Goal: Information Seeking & Learning: Compare options

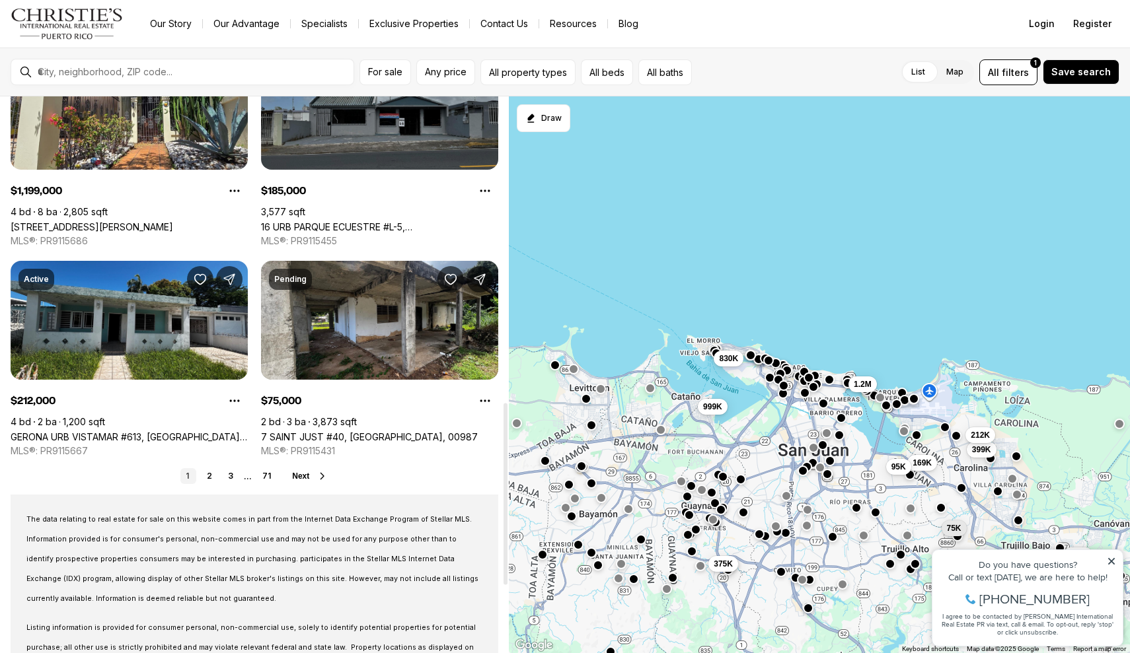
scroll to position [1044, 0]
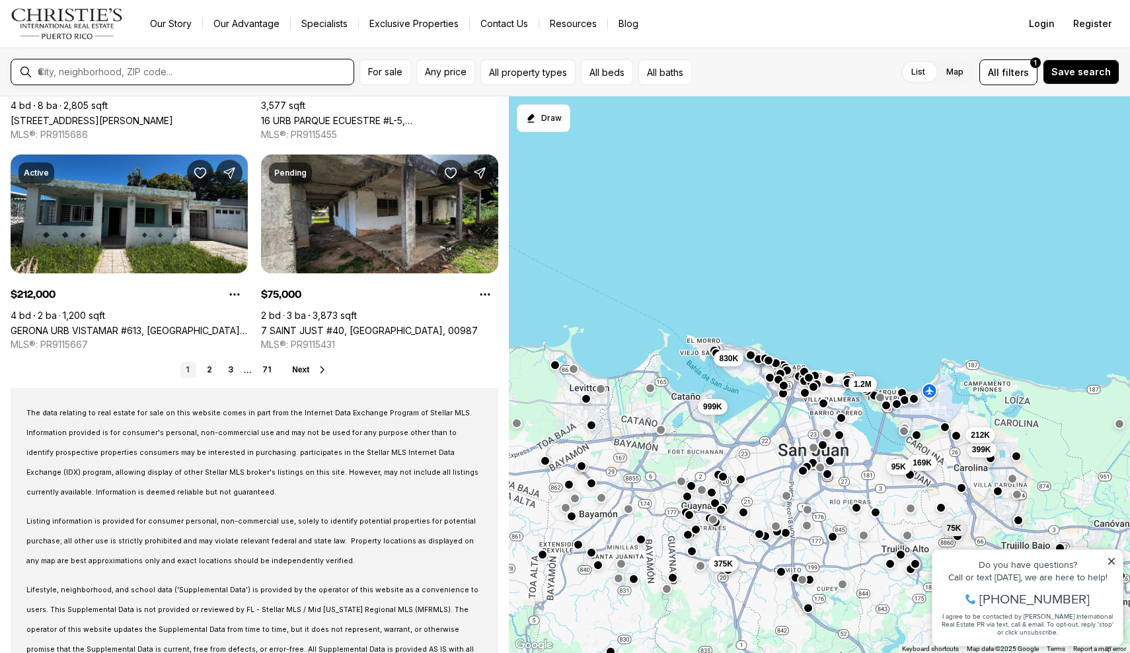
click at [309, 74] on input "text" at bounding box center [193, 72] width 310 height 12
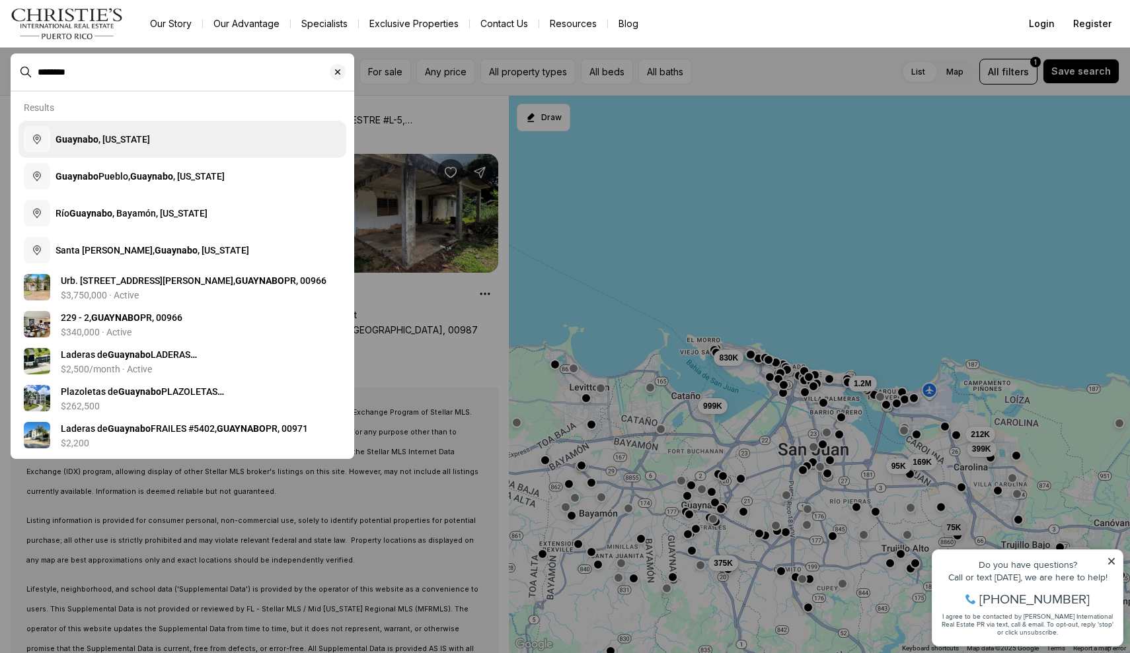
type input "********"
click at [277, 144] on button "Guaynabo , Puerto Rico" at bounding box center [182, 139] width 328 height 37
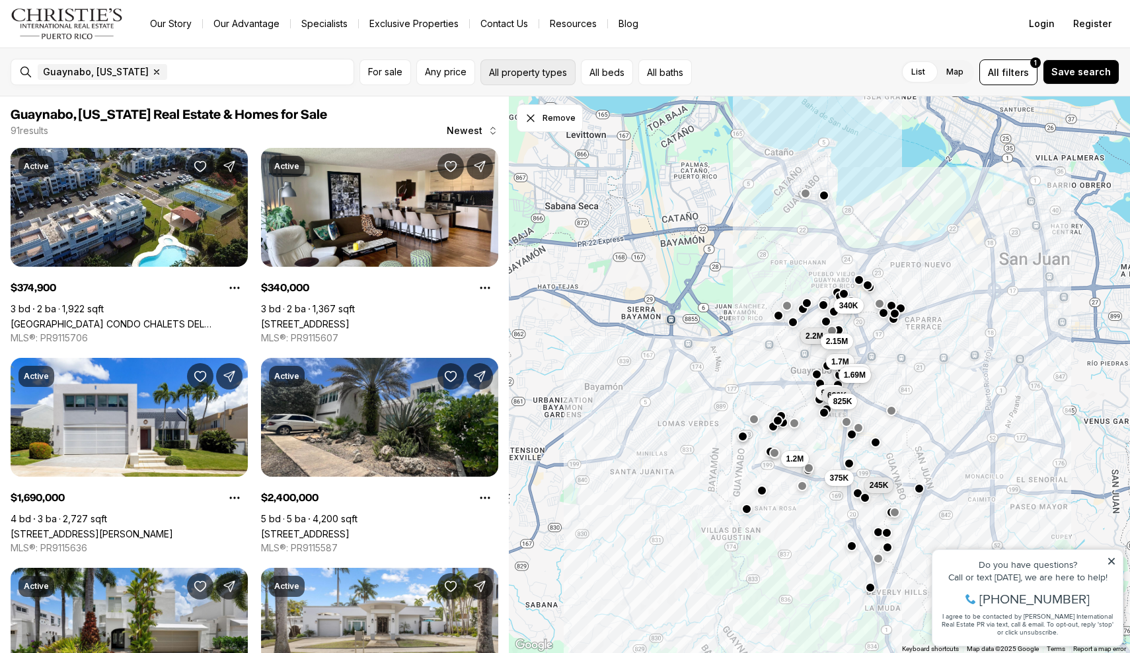
click at [558, 65] on button "All property types" at bounding box center [527, 72] width 95 height 26
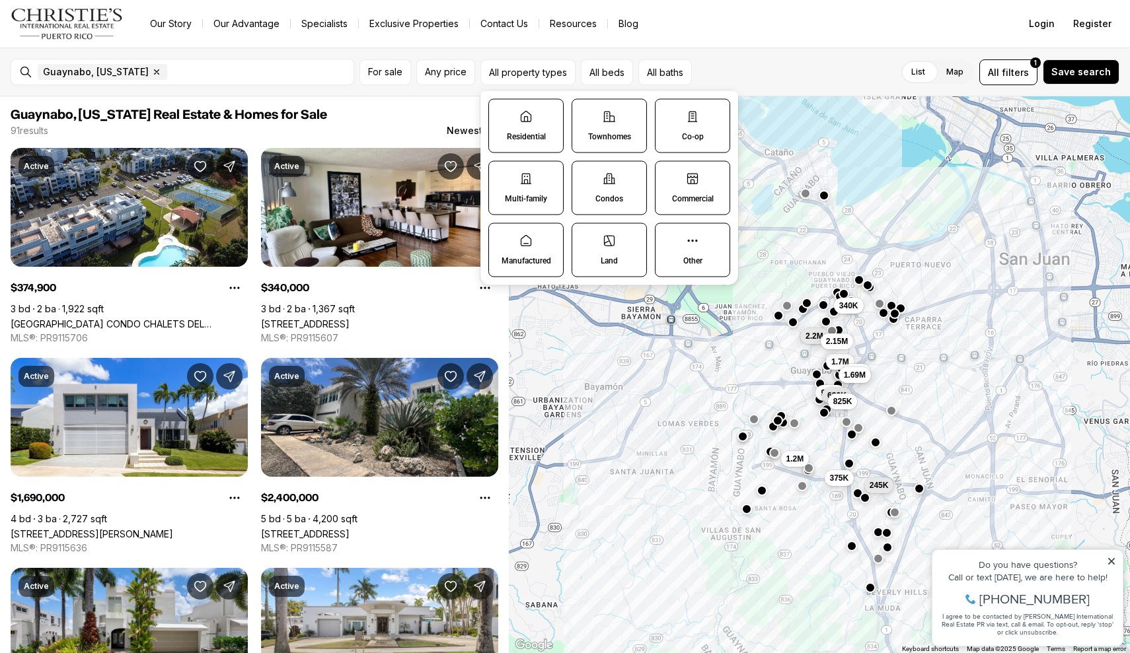
click at [604, 187] on label "Condos" at bounding box center [608, 188] width 75 height 54
click at [585, 175] on button "Condos" at bounding box center [578, 168] width 13 height 13
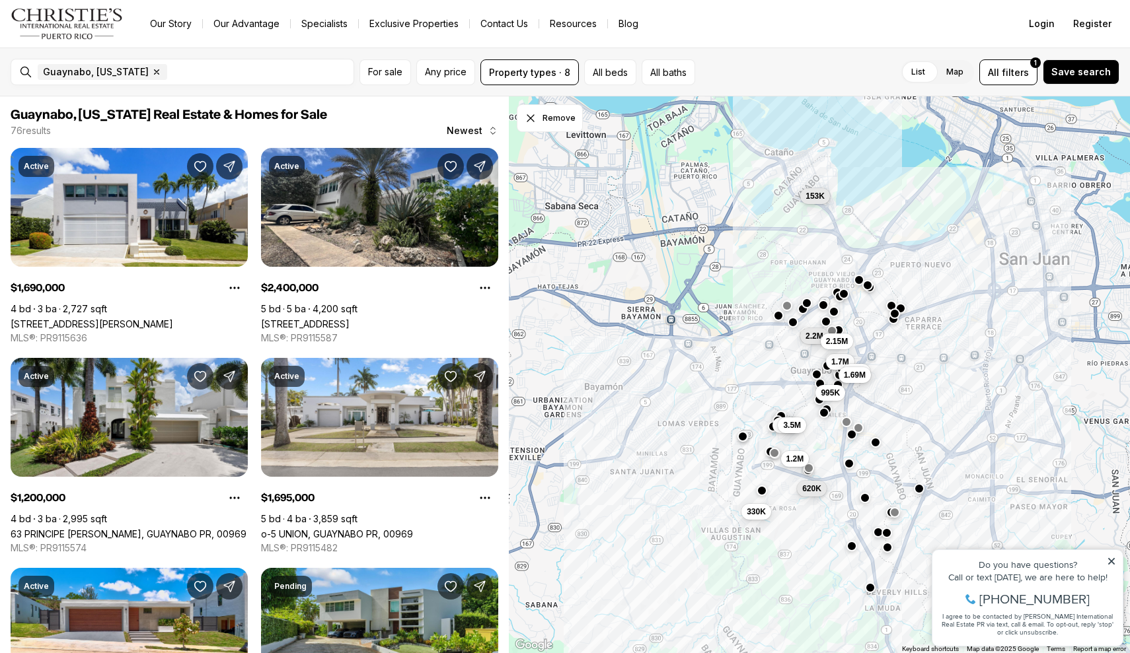
click at [402, 91] on div "Guaynabo, Puerto Rico Remove Guaynabo, Puerto Rico For sale Any price Property …" at bounding box center [565, 72] width 1130 height 49
click at [535, 78] on button "Property types · 8" at bounding box center [529, 72] width 98 height 26
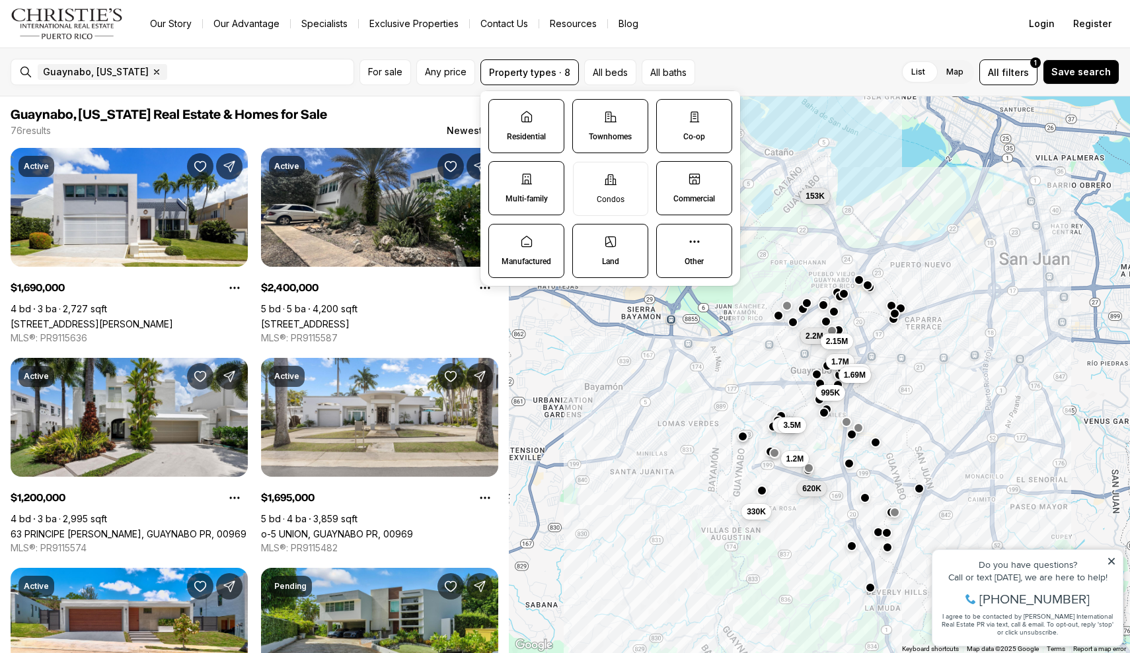
click at [530, 135] on p "Residential" at bounding box center [526, 136] width 39 height 11
click at [502, 113] on button "Residential" at bounding box center [495, 106] width 13 height 13
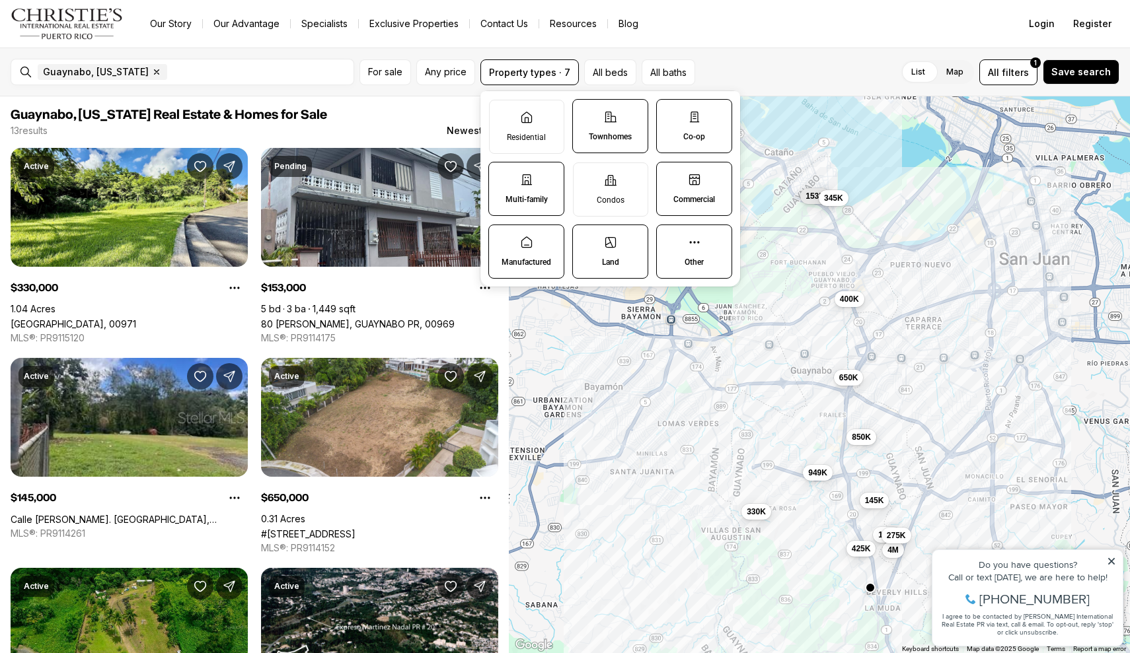
click at [706, 124] on label "Co-op" at bounding box center [694, 126] width 76 height 54
click at [670, 113] on button "Co-op" at bounding box center [663, 106] width 13 height 13
click at [552, 121] on label "Residential" at bounding box center [526, 127] width 75 height 54
click at [503, 114] on button "Residential" at bounding box center [496, 106] width 13 height 13
click at [612, 190] on label "Condos" at bounding box center [610, 190] width 75 height 54
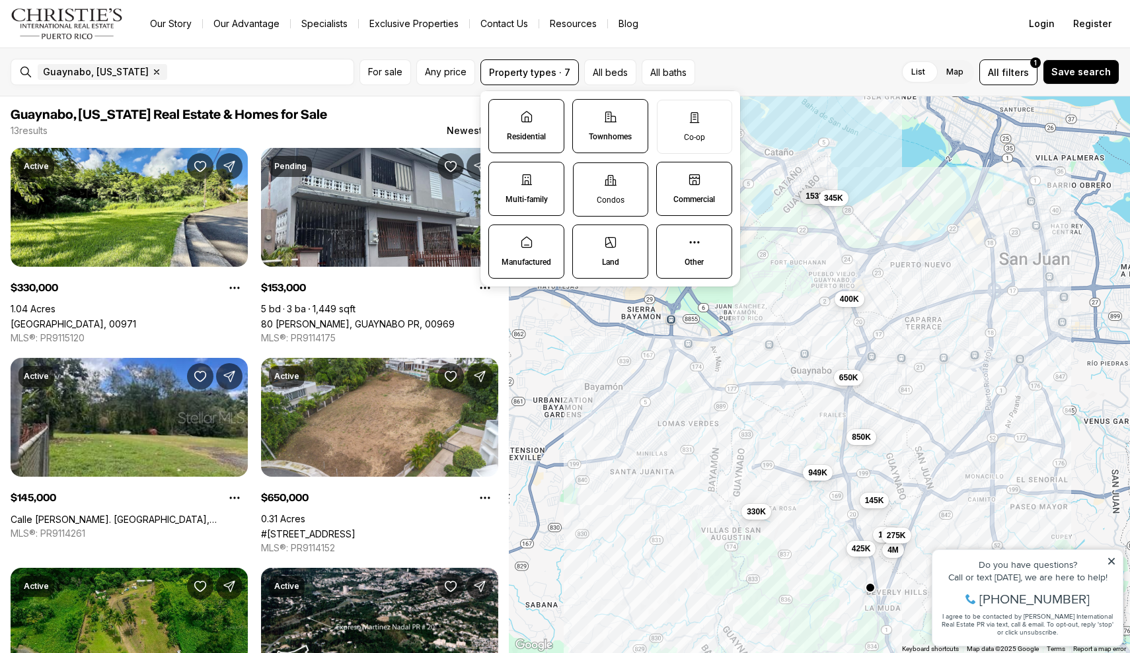
click at [587, 176] on button "Condos" at bounding box center [579, 169] width 13 height 13
click at [712, 133] on label "Co-op" at bounding box center [694, 127] width 75 height 54
click at [671, 114] on button "Co-op" at bounding box center [663, 106] width 13 height 13
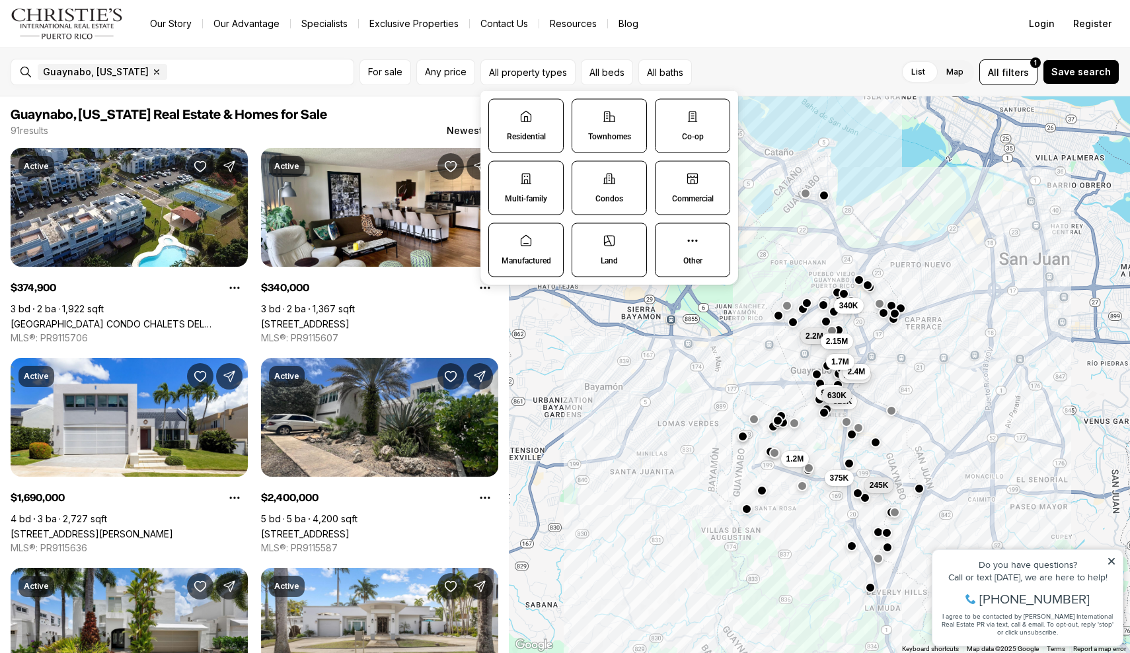
click at [732, 71] on div "List Map List Map All filters 1 Save search" at bounding box center [908, 72] width 422 height 26
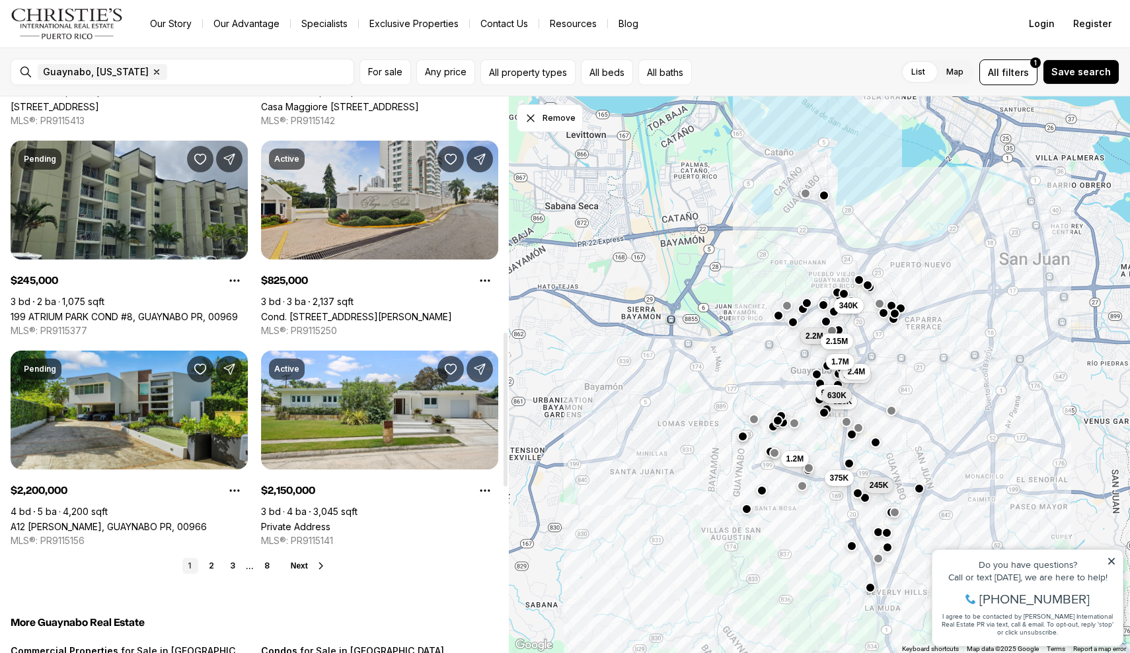
scroll to position [847, 0]
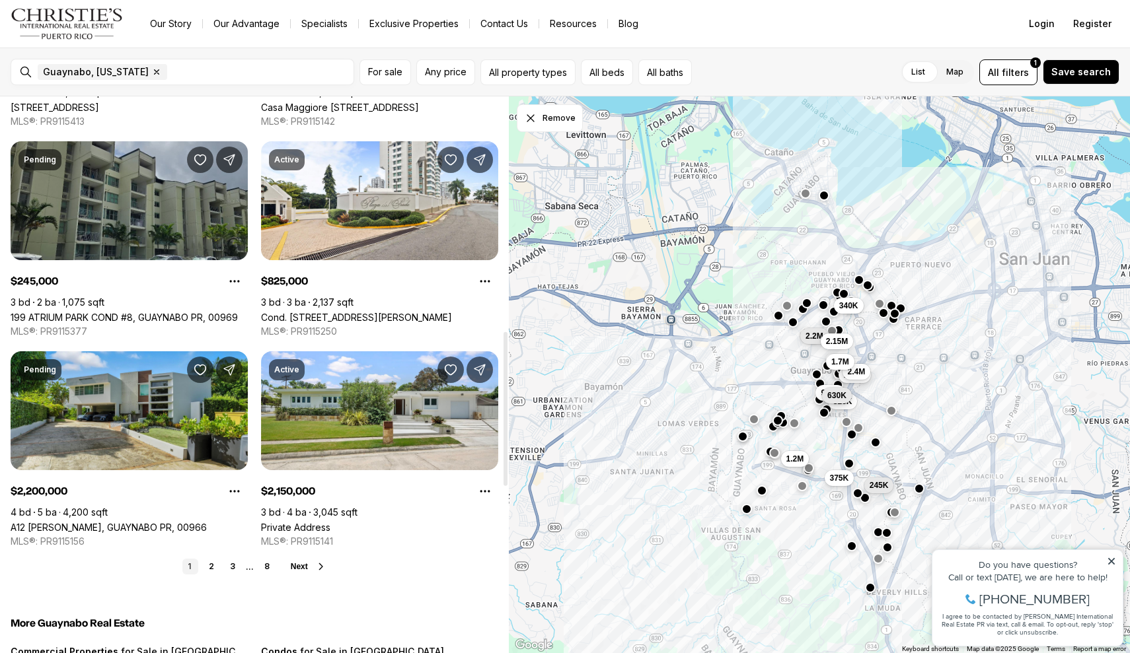
click at [182, 312] on link "199 ATRIUM PARK COND #8, GUAYNABO PR, 00969" at bounding box center [124, 317] width 227 height 11
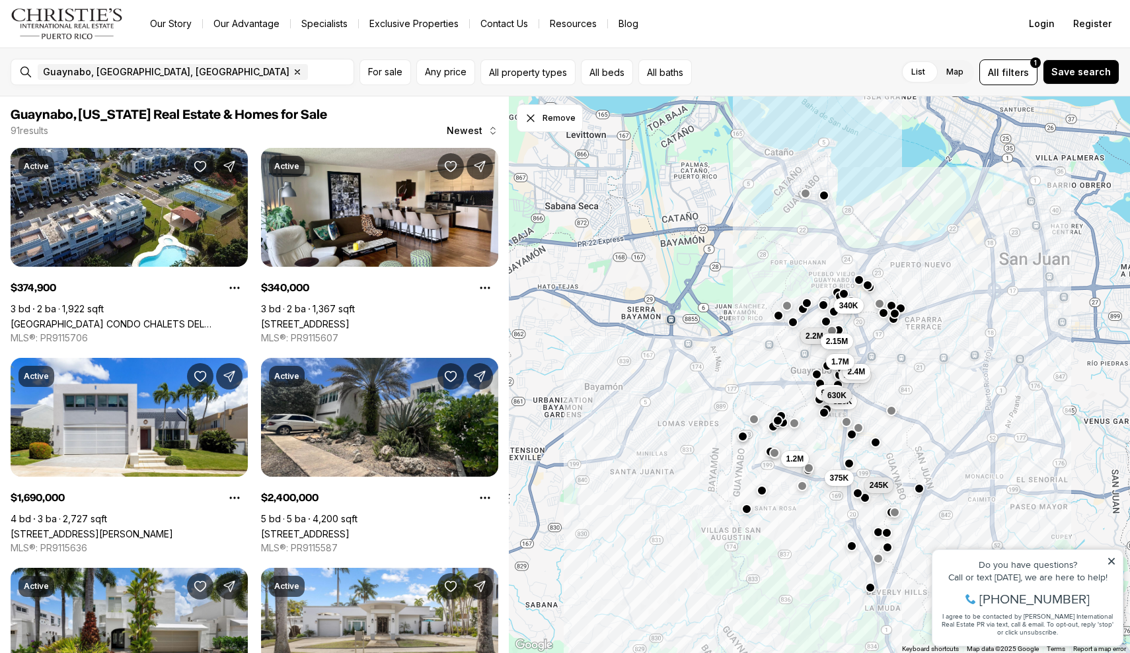
scroll to position [847, 0]
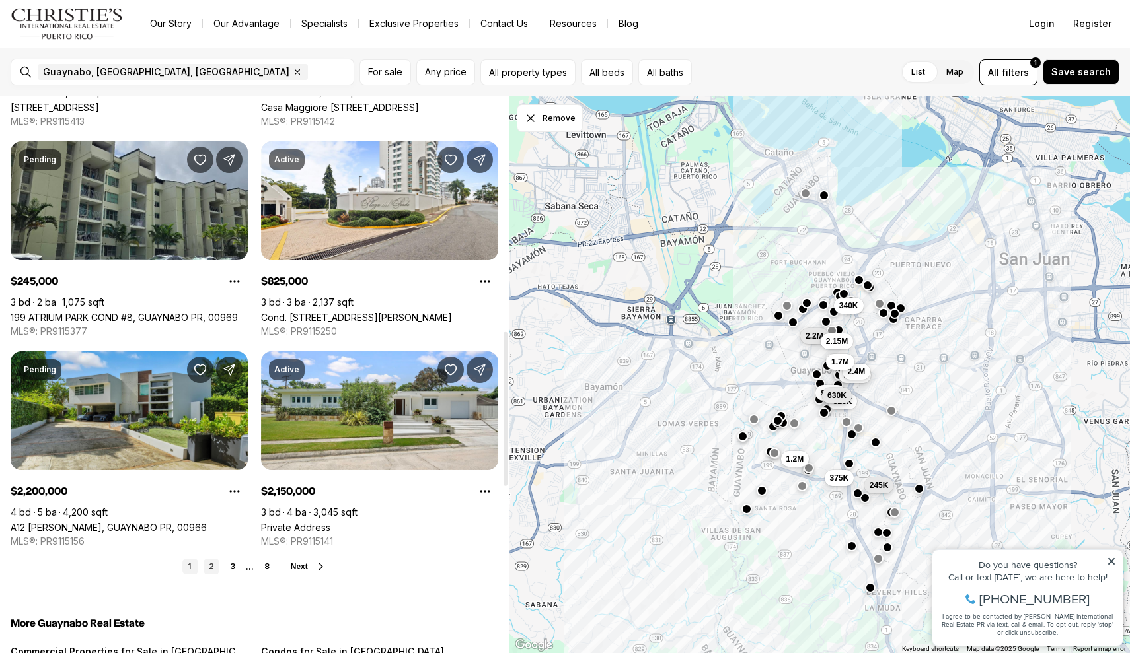
click at [205, 564] on link "2" at bounding box center [211, 567] width 16 height 16
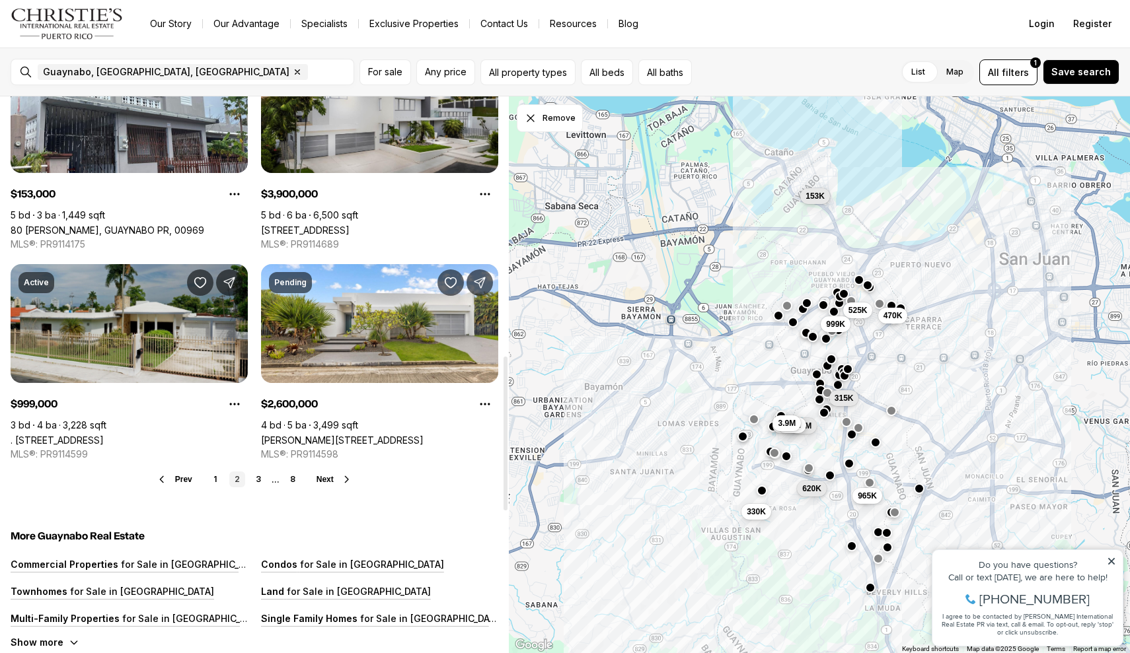
scroll to position [935, 0]
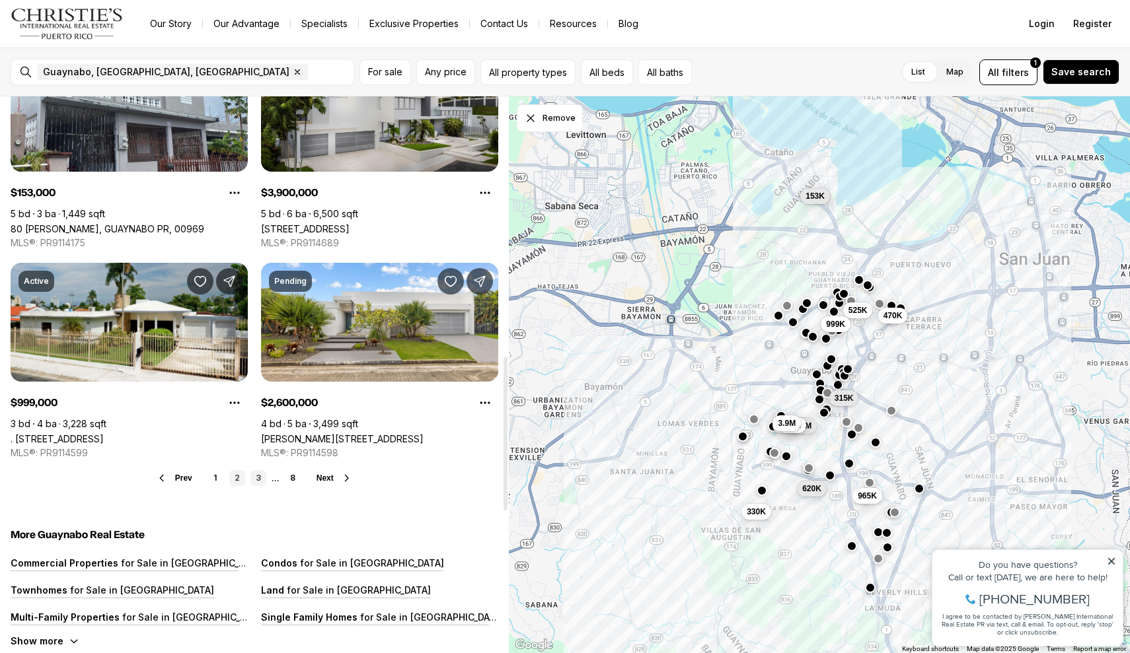
click at [254, 478] on link "3" at bounding box center [258, 478] width 16 height 16
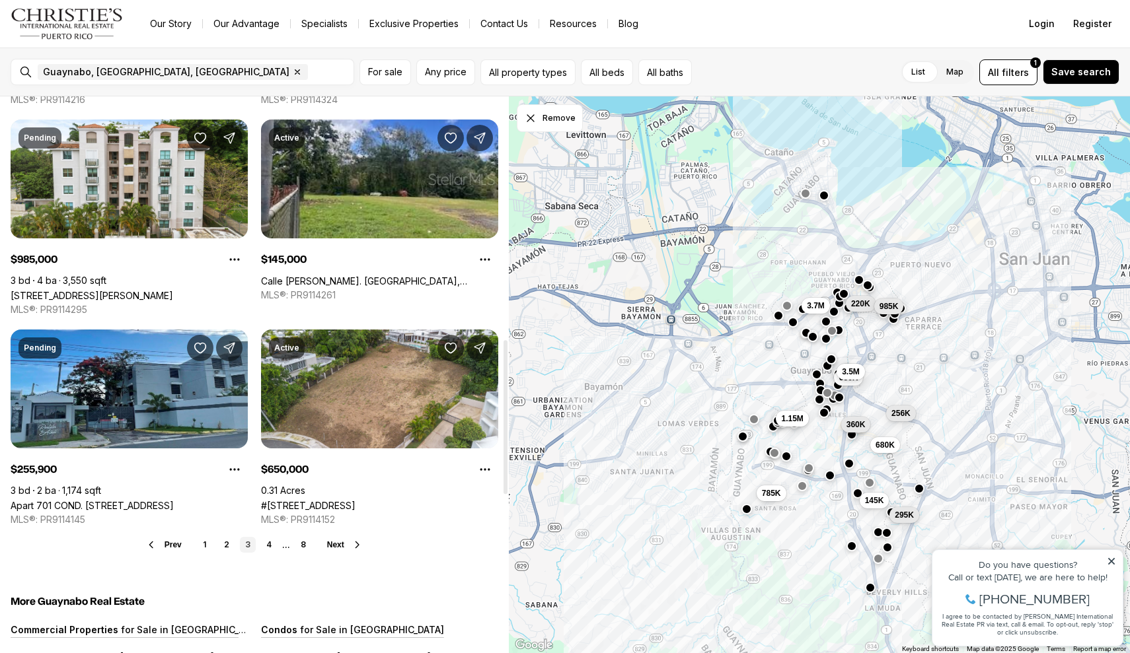
scroll to position [889, 0]
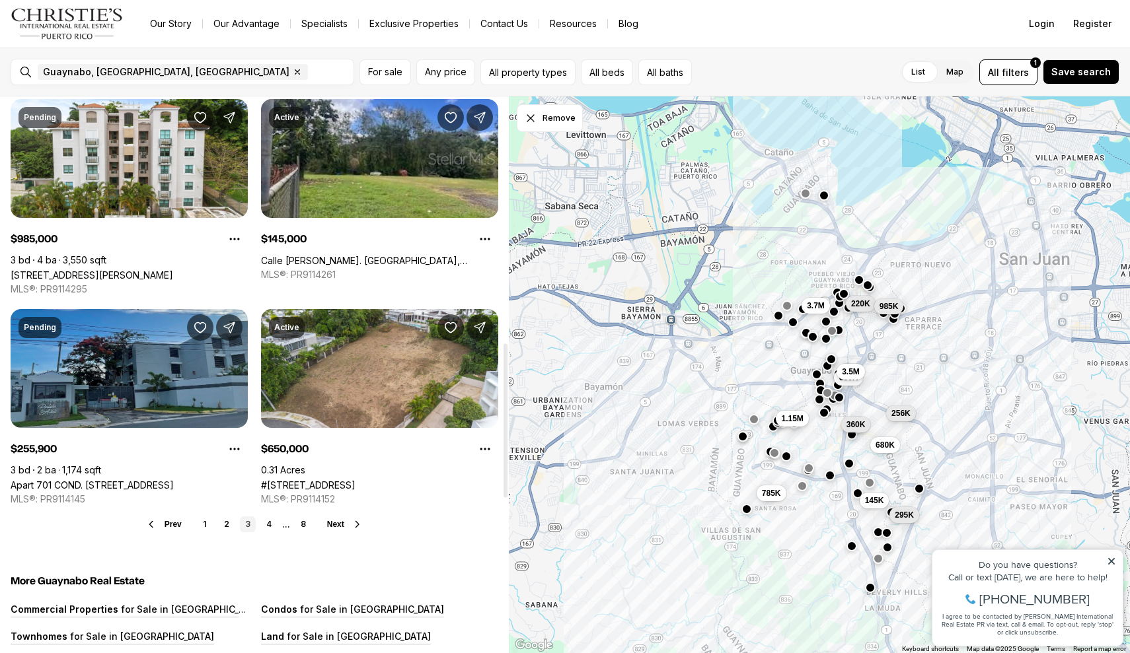
click at [174, 480] on link "Apart 701 COND. PORTALES DE ALHELÍ #701, GUAYNABO PR, 00969" at bounding box center [92, 485] width 163 height 11
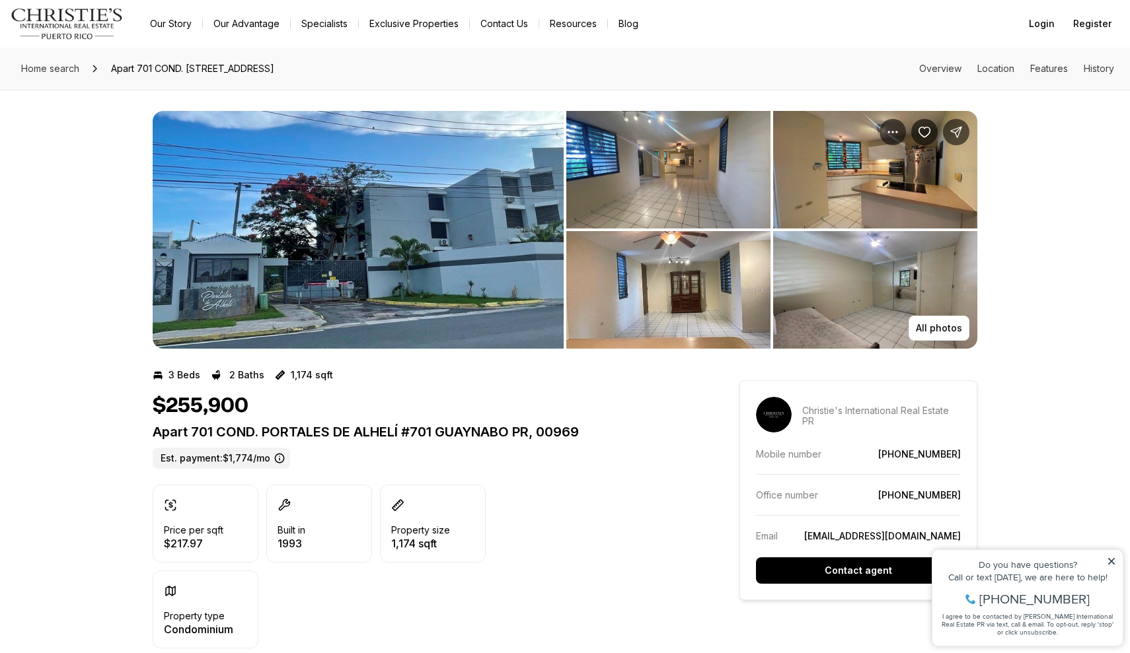
click at [832, 170] on img "View image gallery" at bounding box center [875, 170] width 204 height 118
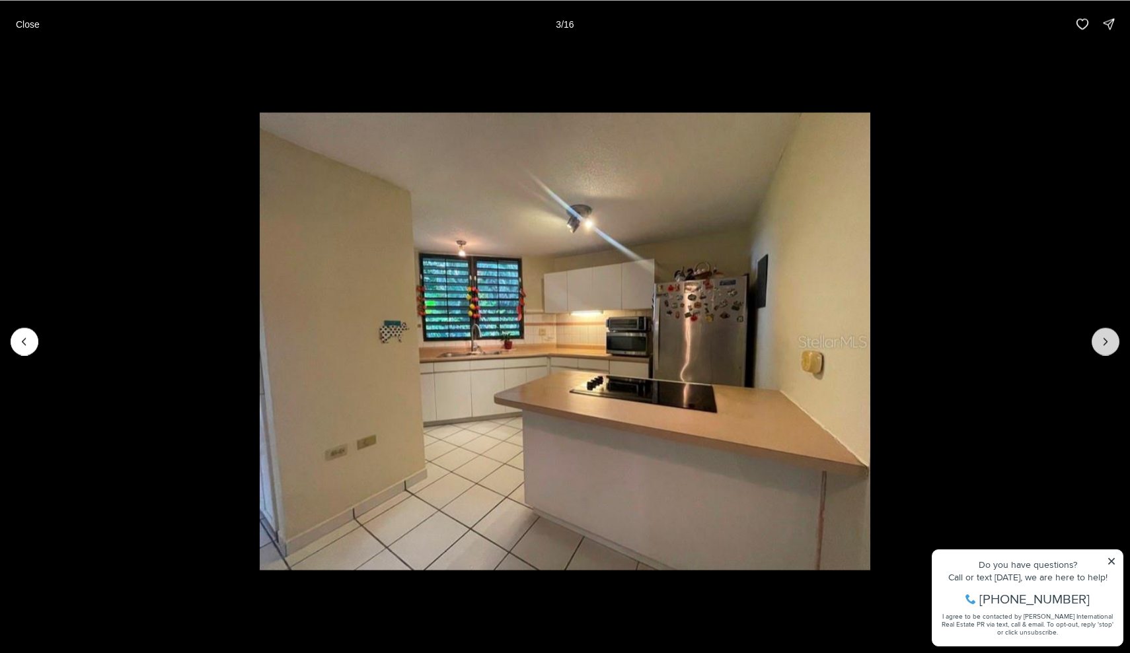
click at [1109, 338] on icon "Next slide" at bounding box center [1105, 341] width 13 height 13
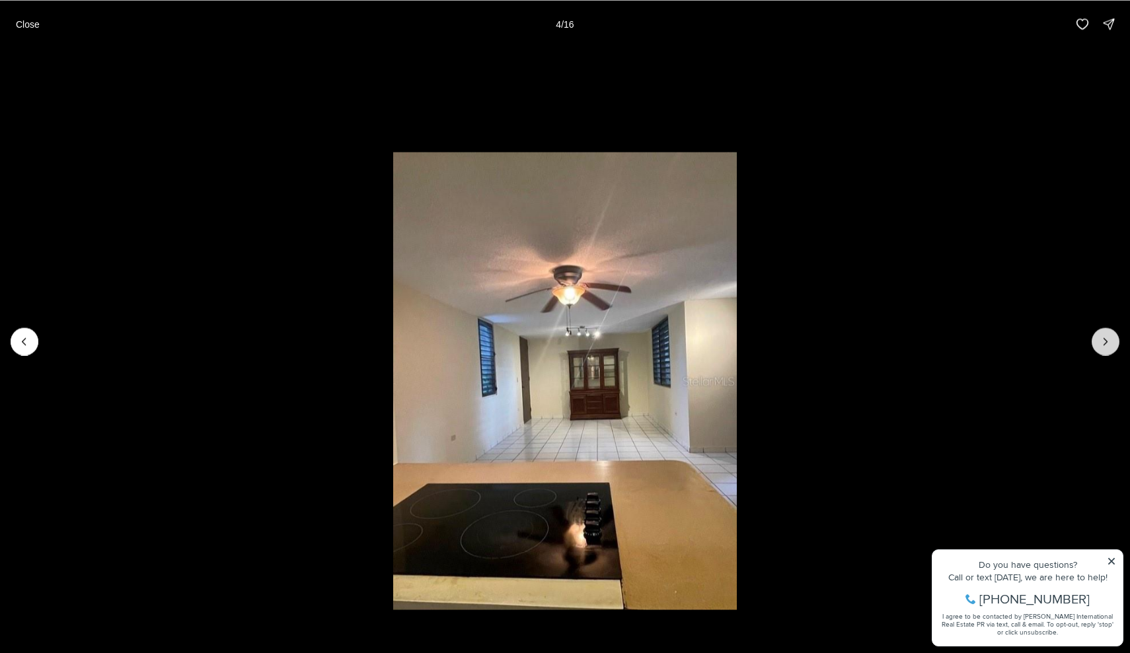
click at [1109, 338] on icon "Next slide" at bounding box center [1105, 341] width 13 height 13
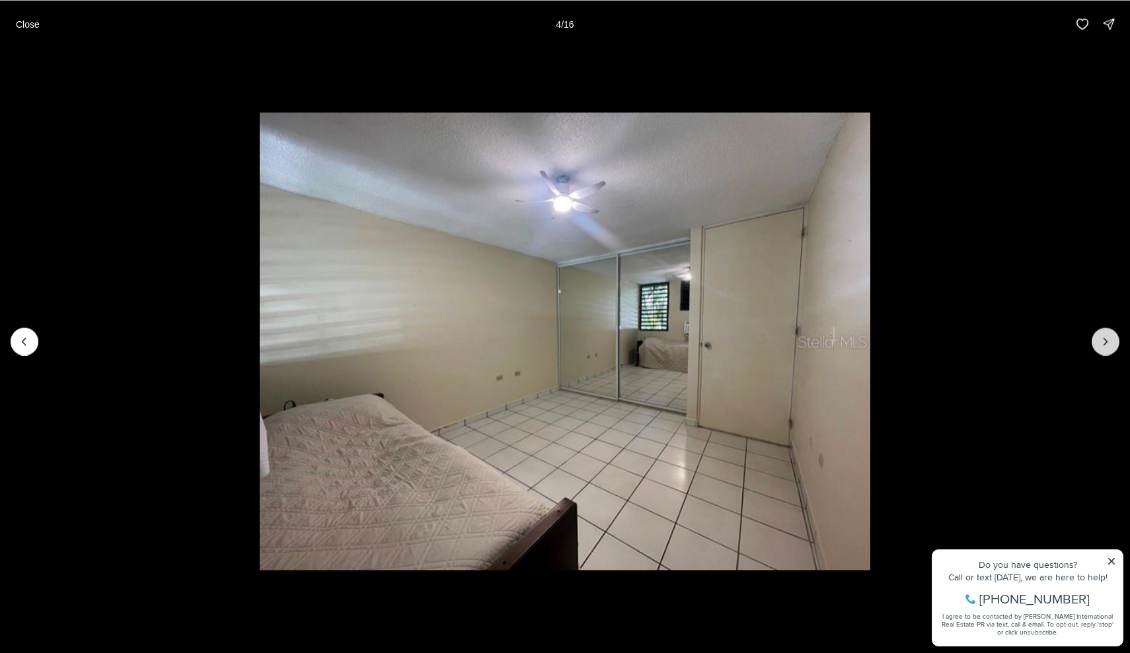
click at [1109, 338] on icon "Next slide" at bounding box center [1105, 341] width 13 height 13
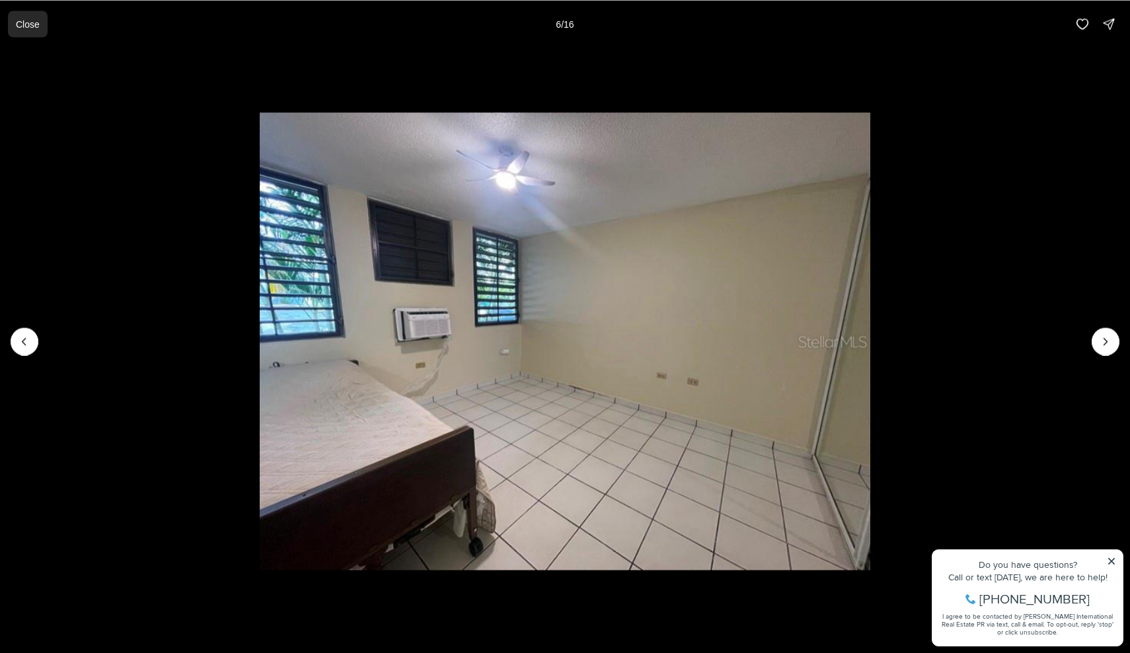
click at [37, 22] on p "Close" at bounding box center [28, 23] width 24 height 11
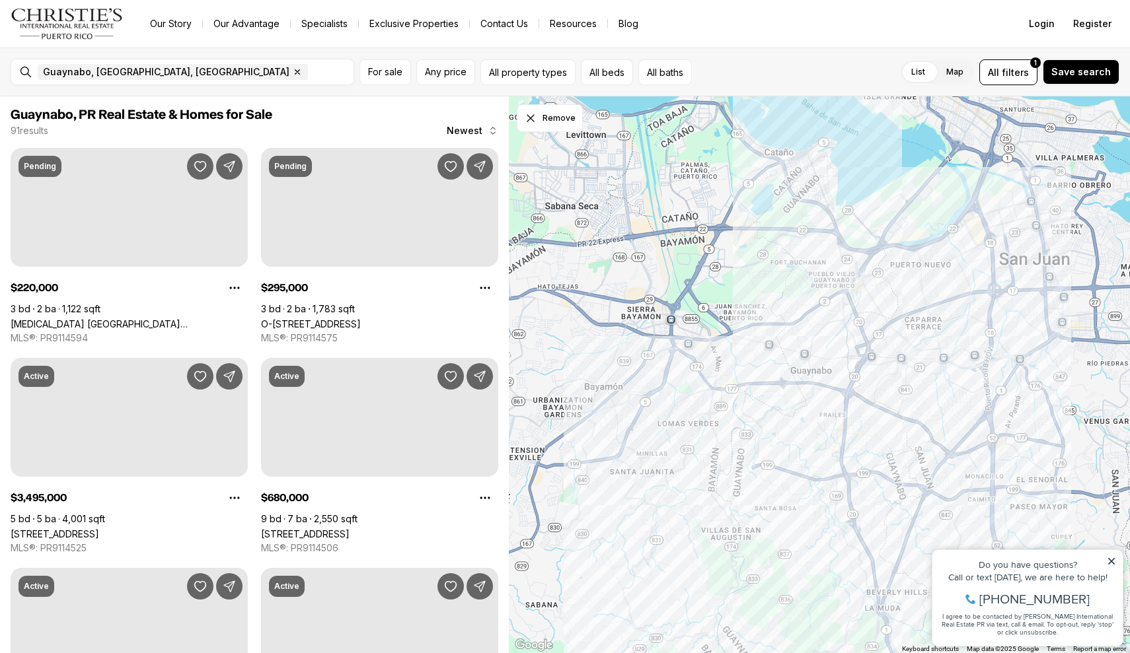
scroll to position [889, 0]
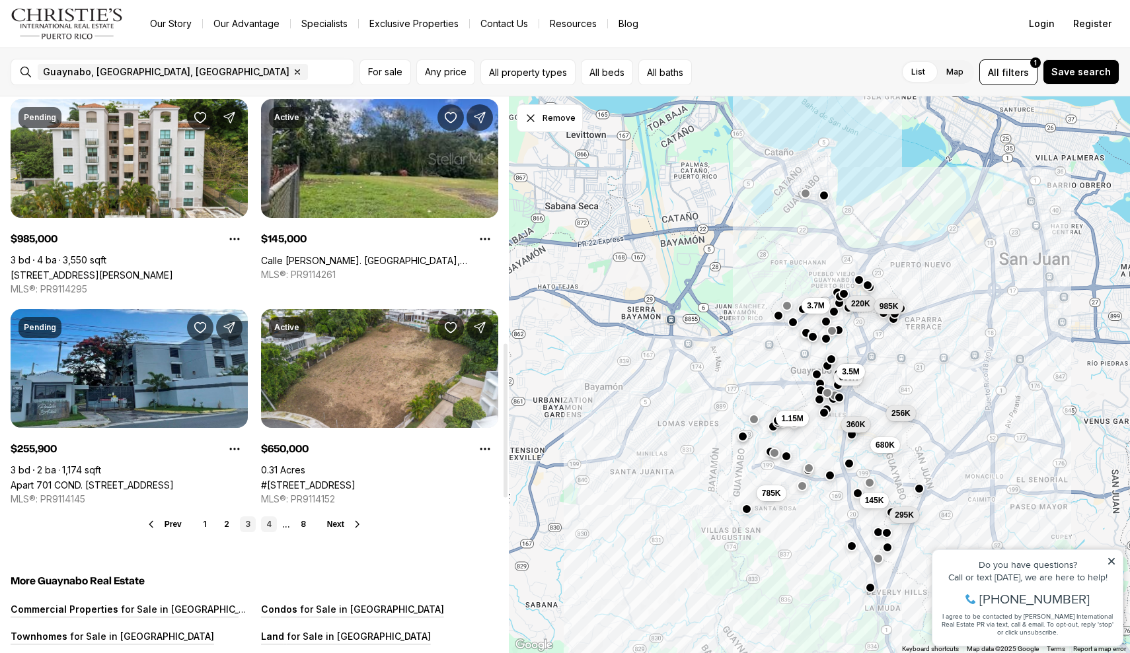
click at [266, 528] on link "4" at bounding box center [269, 525] width 16 height 16
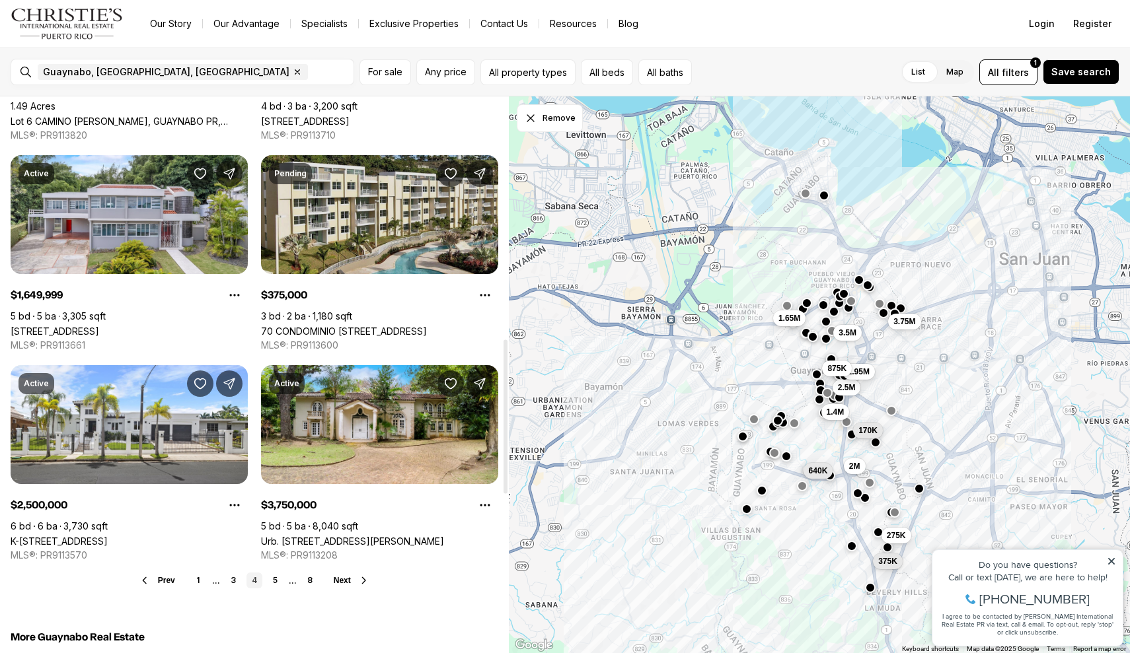
scroll to position [961, 0]
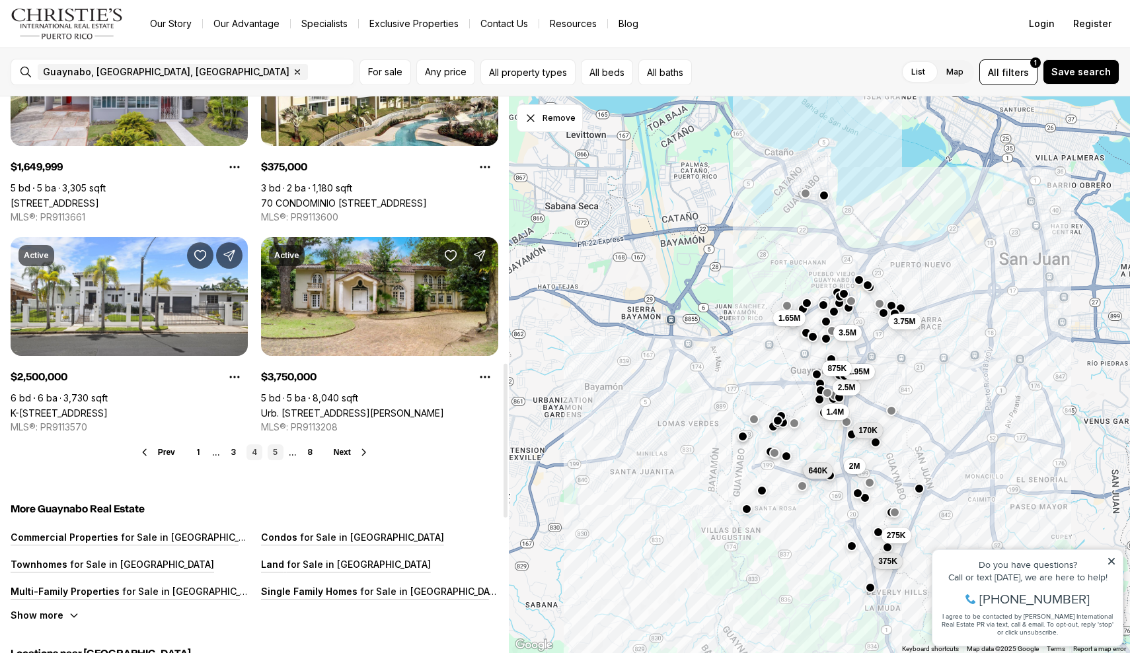
click at [275, 454] on link "5" at bounding box center [276, 453] width 16 height 16
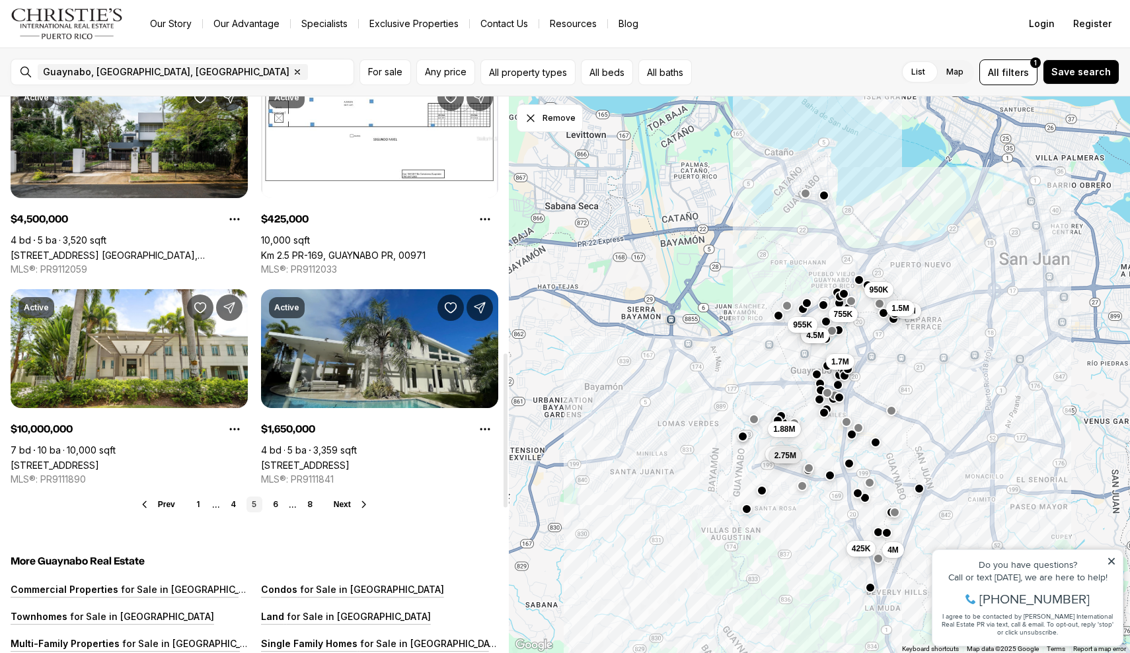
scroll to position [926, 0]
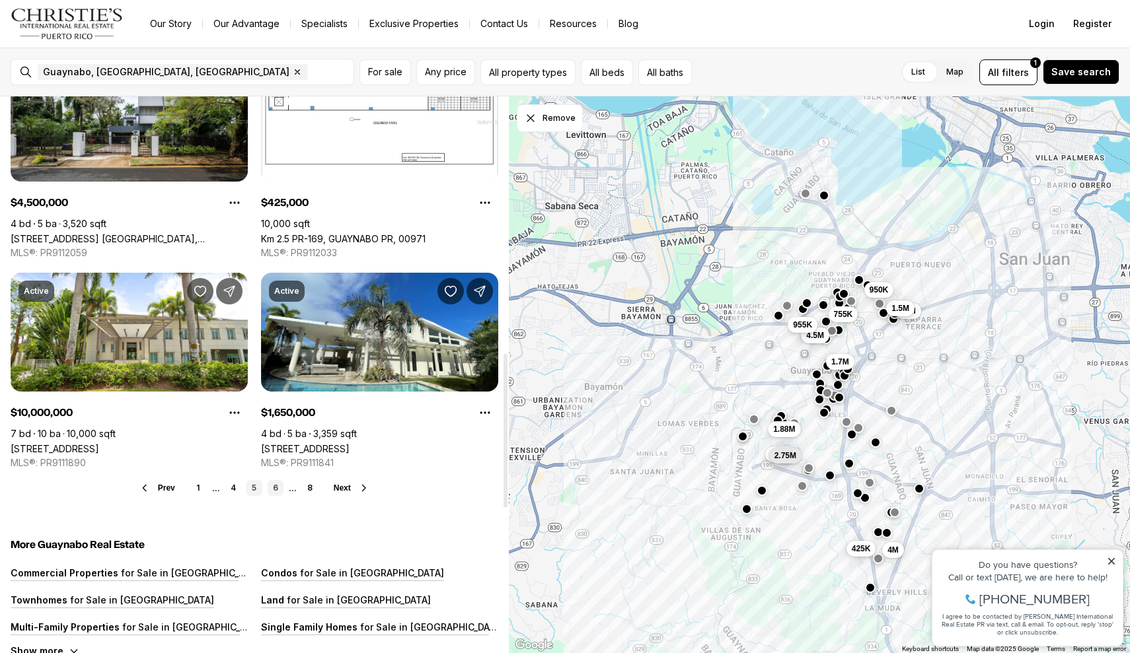
click at [278, 493] on link "6" at bounding box center [276, 488] width 16 height 16
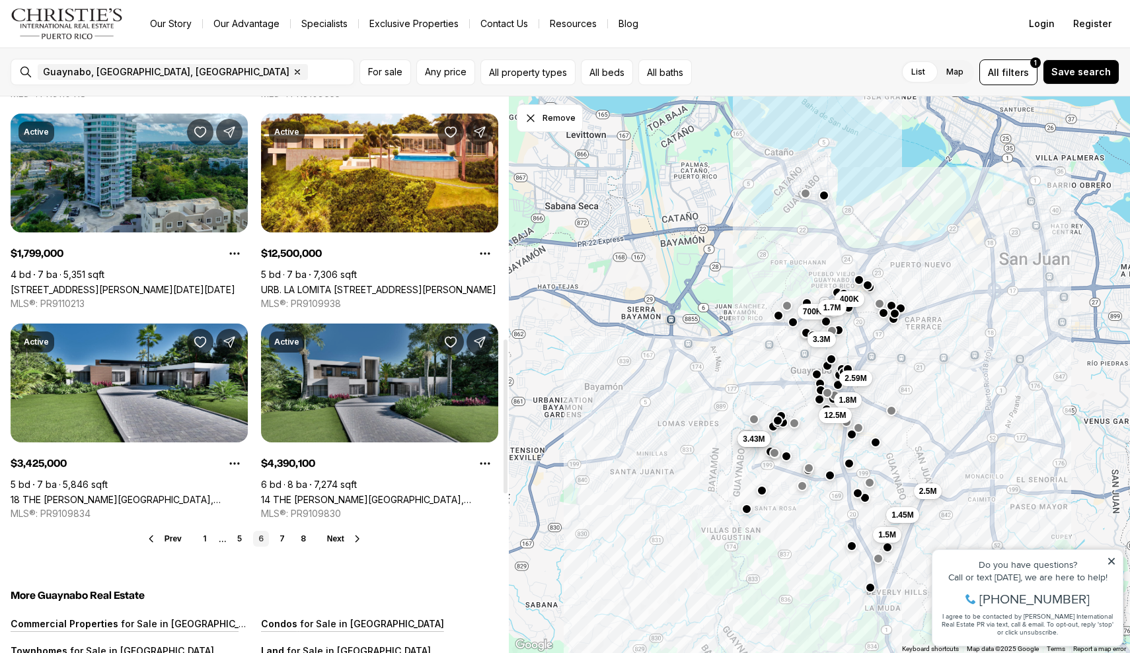
scroll to position [875, 0]
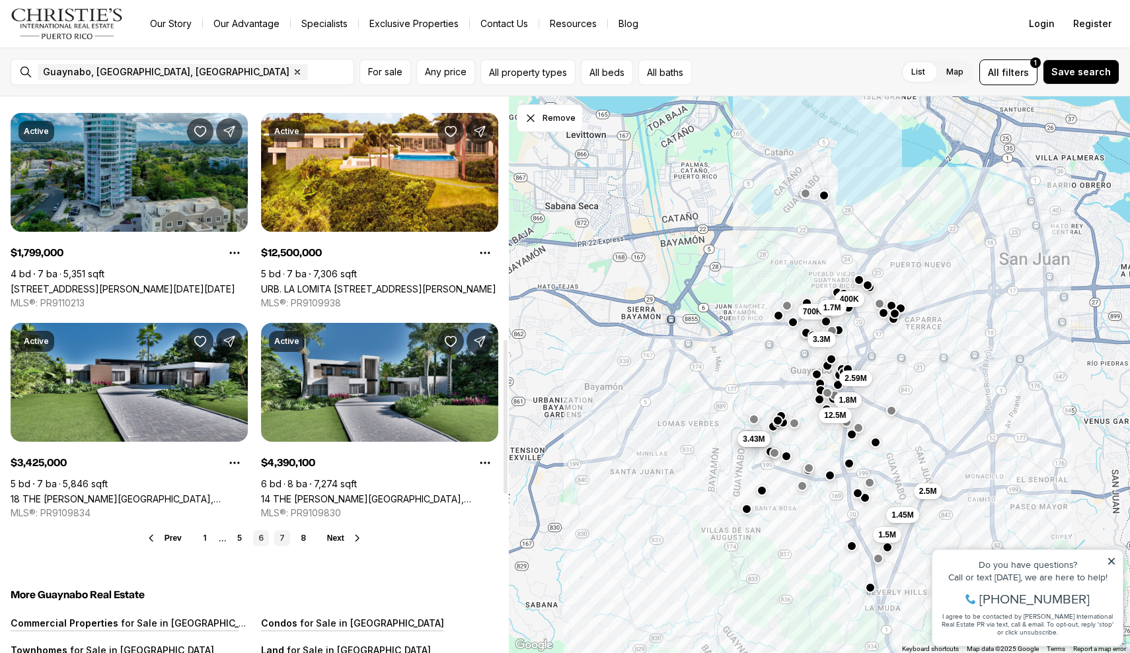
click at [282, 534] on link "7" at bounding box center [282, 538] width 16 height 16
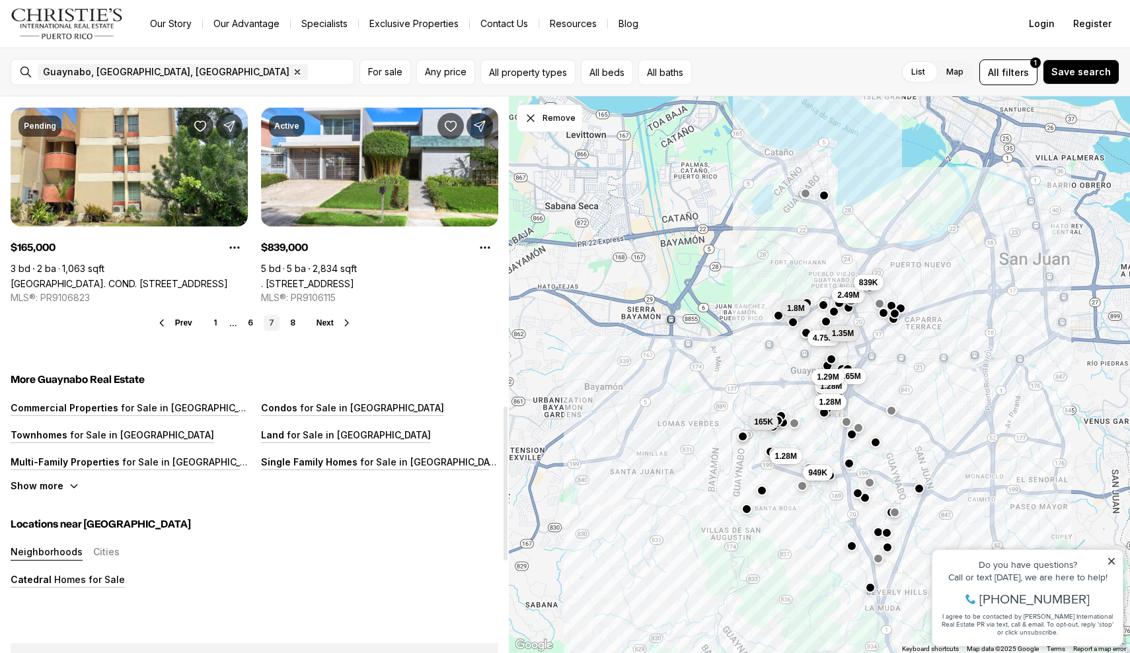
scroll to position [1116, 0]
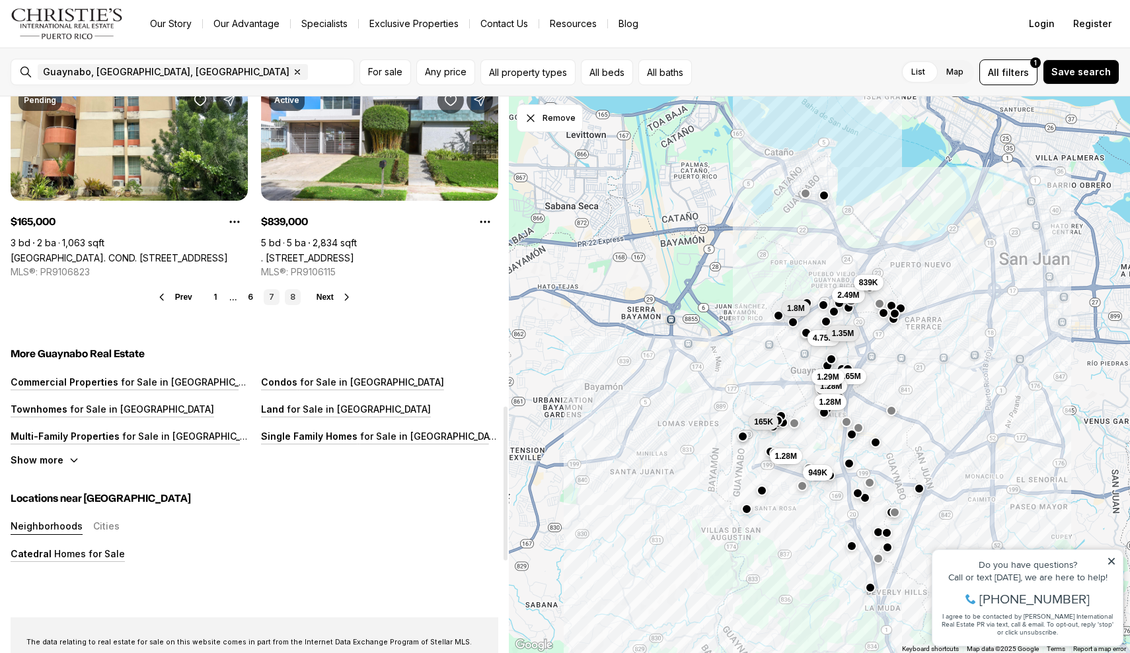
click at [289, 293] on link "8" at bounding box center [293, 297] width 16 height 16
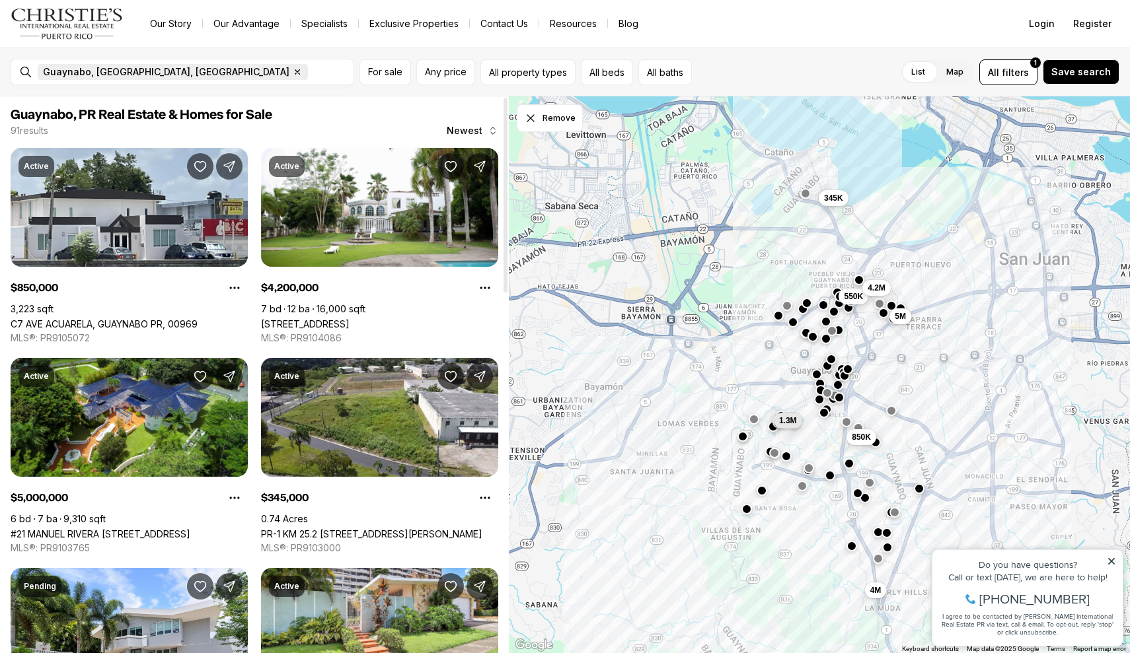
click at [292, 75] on icon "button" at bounding box center [297, 72] width 11 height 11
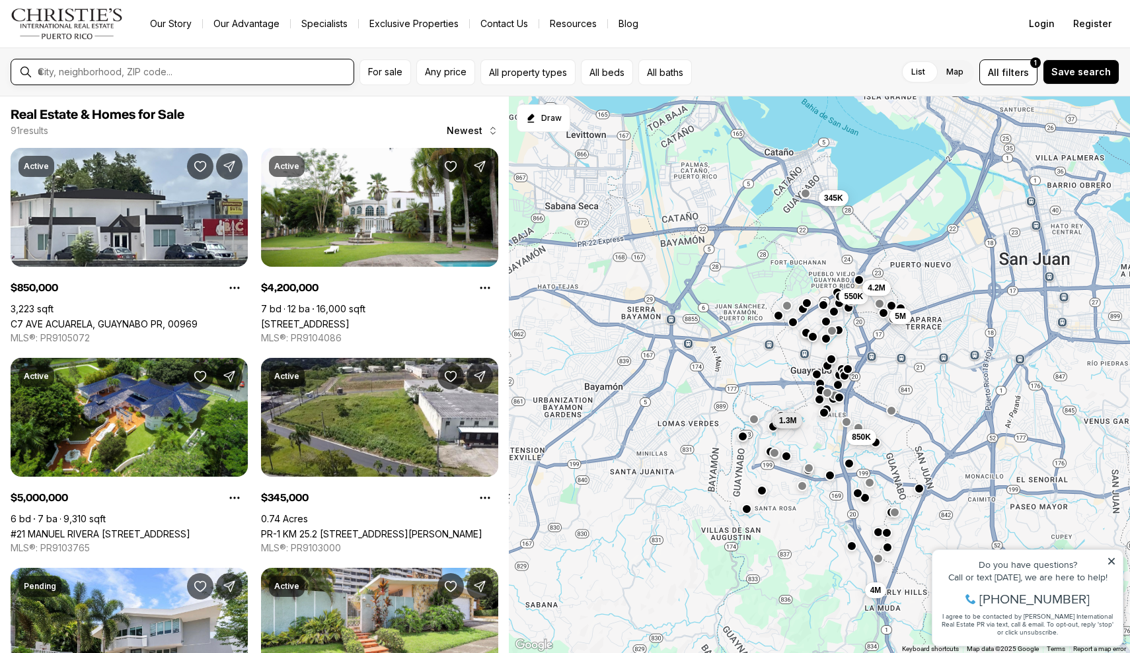
click at [137, 75] on input "text" at bounding box center [193, 72] width 310 height 12
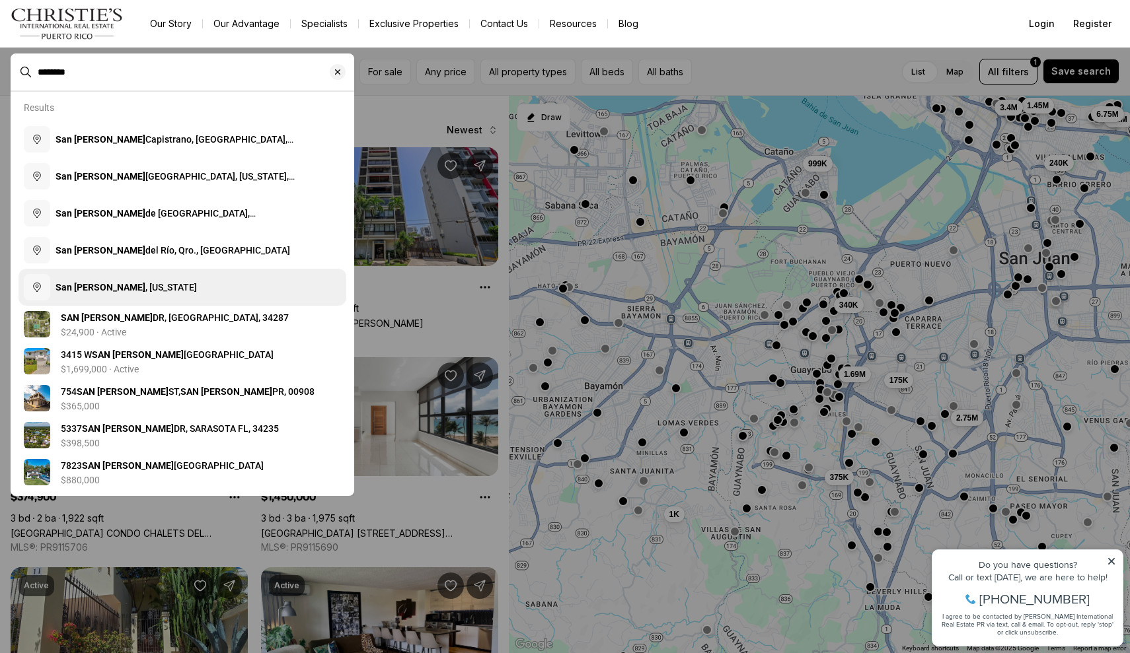
type input "********"
click at [145, 287] on span "San Juan , Puerto Rico" at bounding box center [125, 287] width 141 height 11
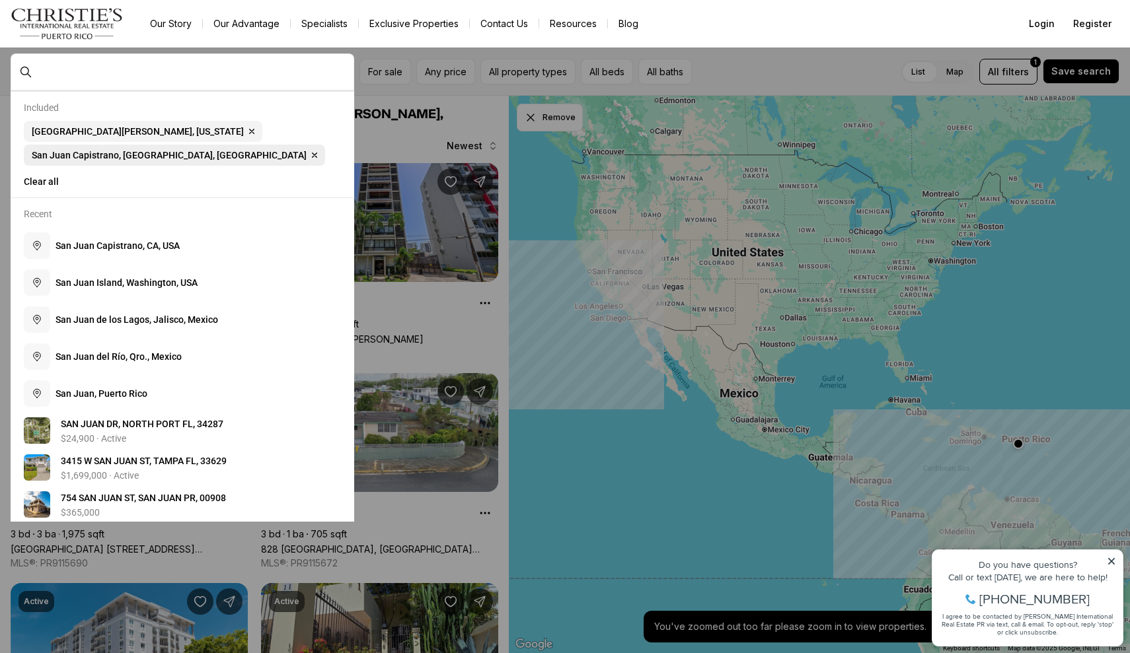
click at [309, 150] on icon "button" at bounding box center [314, 155] width 11 height 11
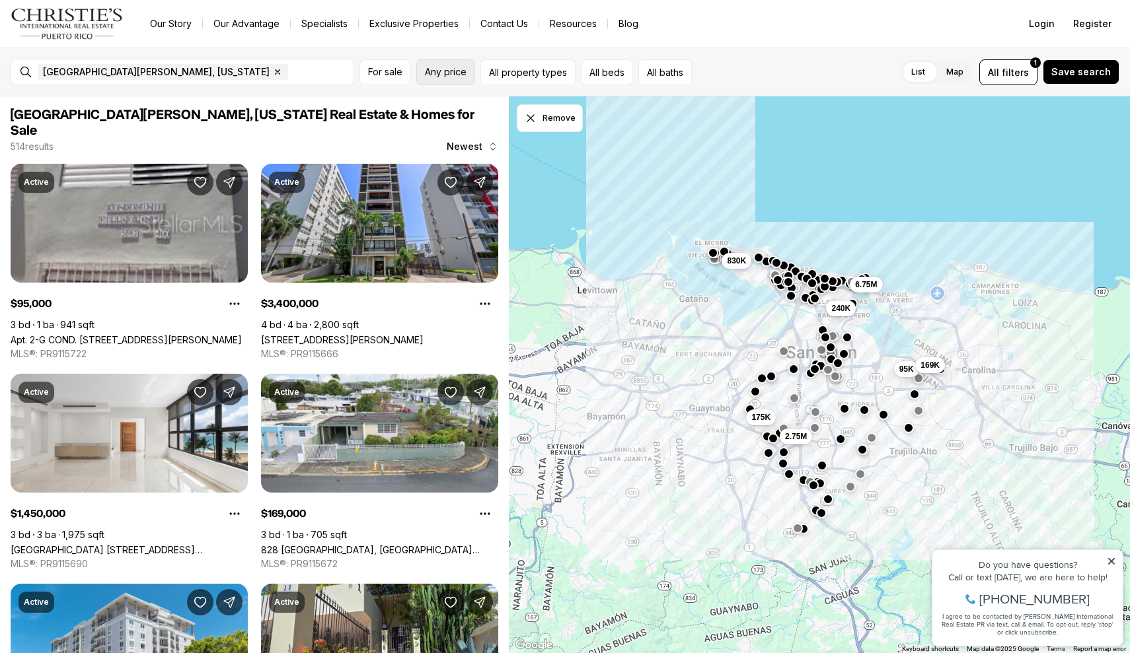
click at [445, 67] on span "Any price" at bounding box center [446, 72] width 42 height 11
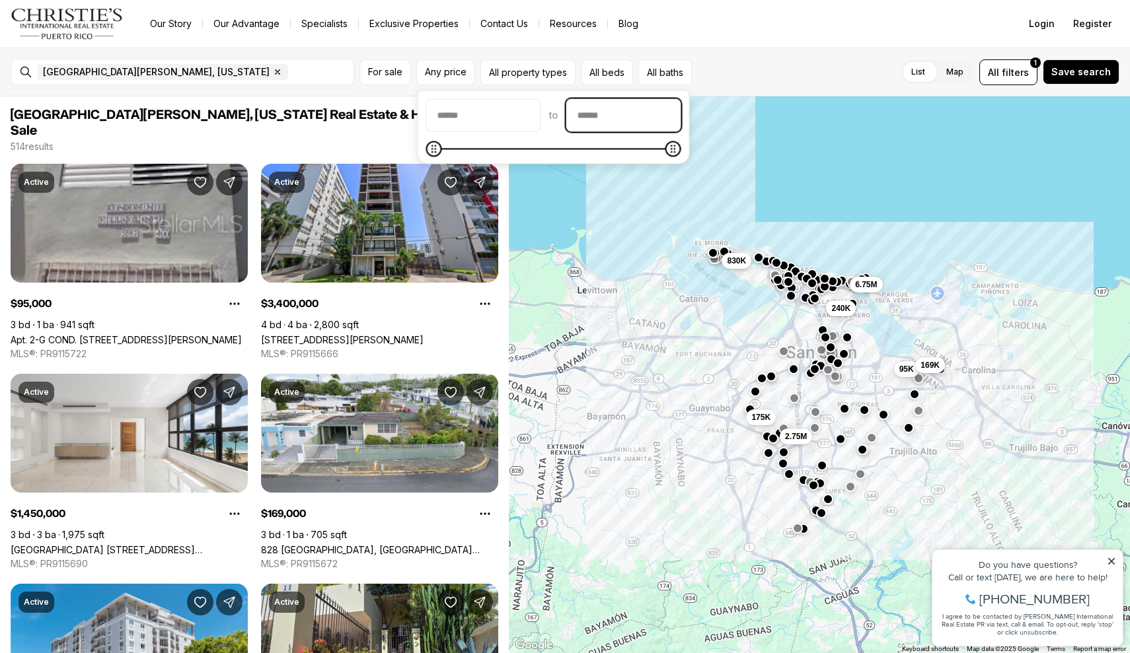
click at [644, 112] on input "priceMax" at bounding box center [624, 116] width 114 height 32
type input "********"
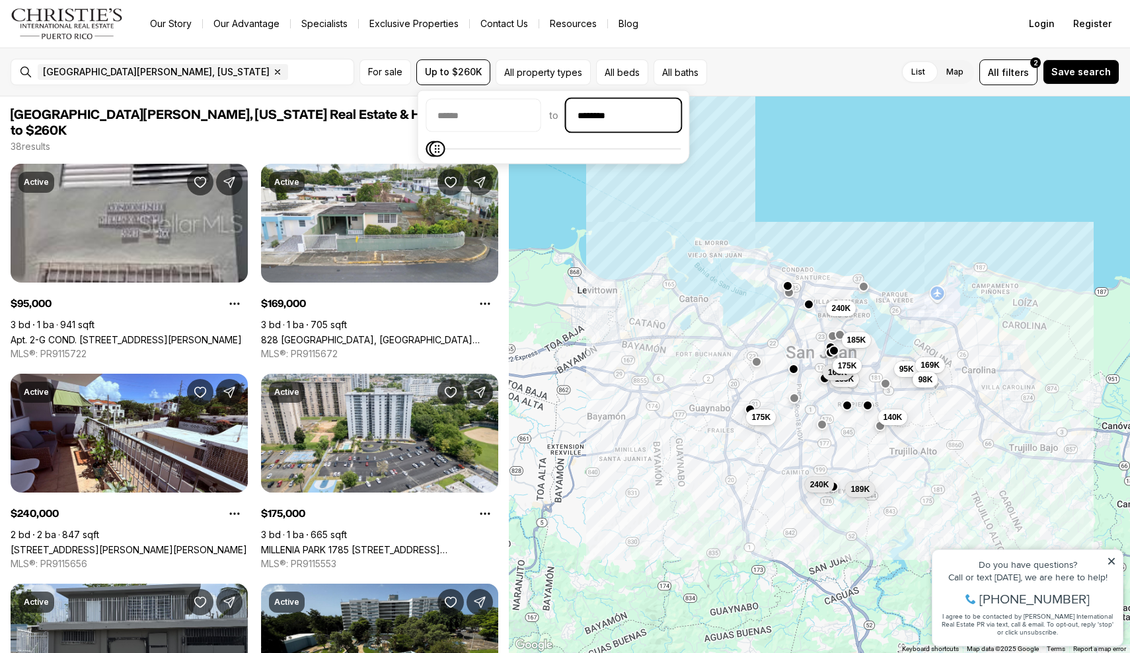
click at [840, 77] on div "List Map List Map All filters 2 Save search" at bounding box center [915, 72] width 407 height 26
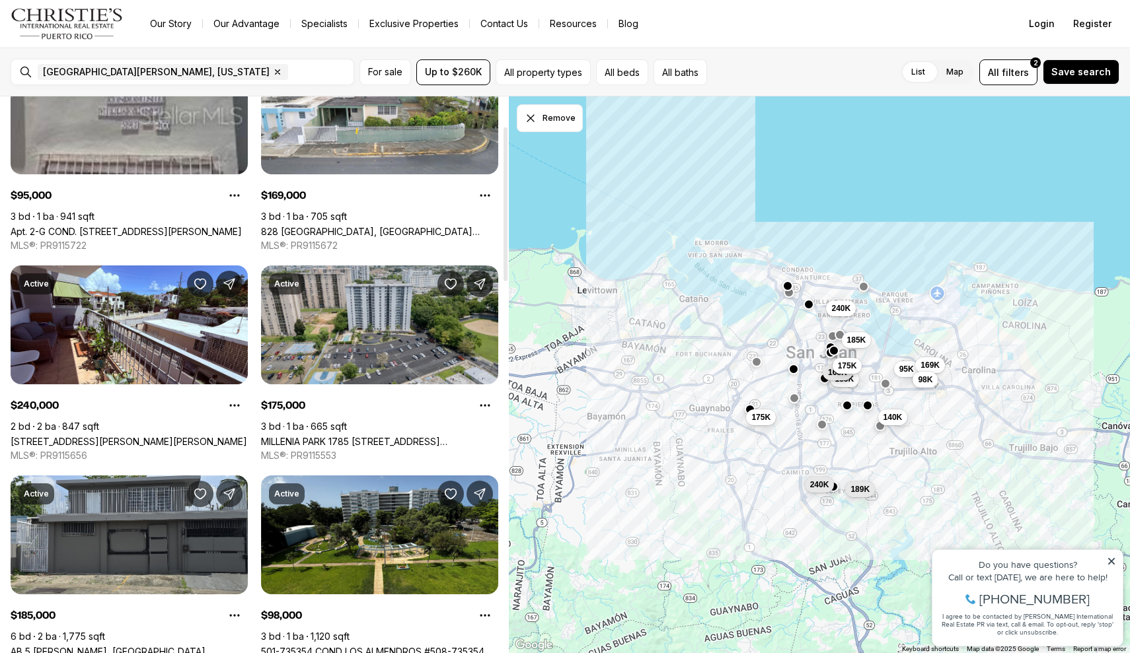
scroll to position [106, 0]
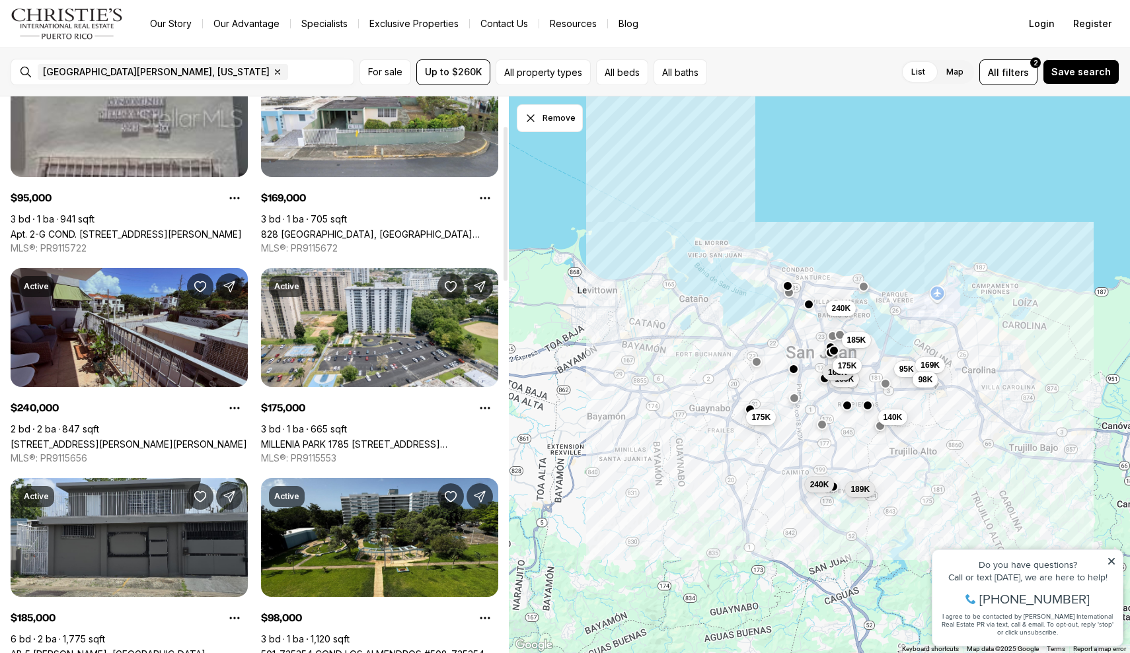
click at [199, 439] on link "463 SAGRADO CORAZON #302-A, SAN JUAN PR, 00915" at bounding box center [129, 444] width 237 height 11
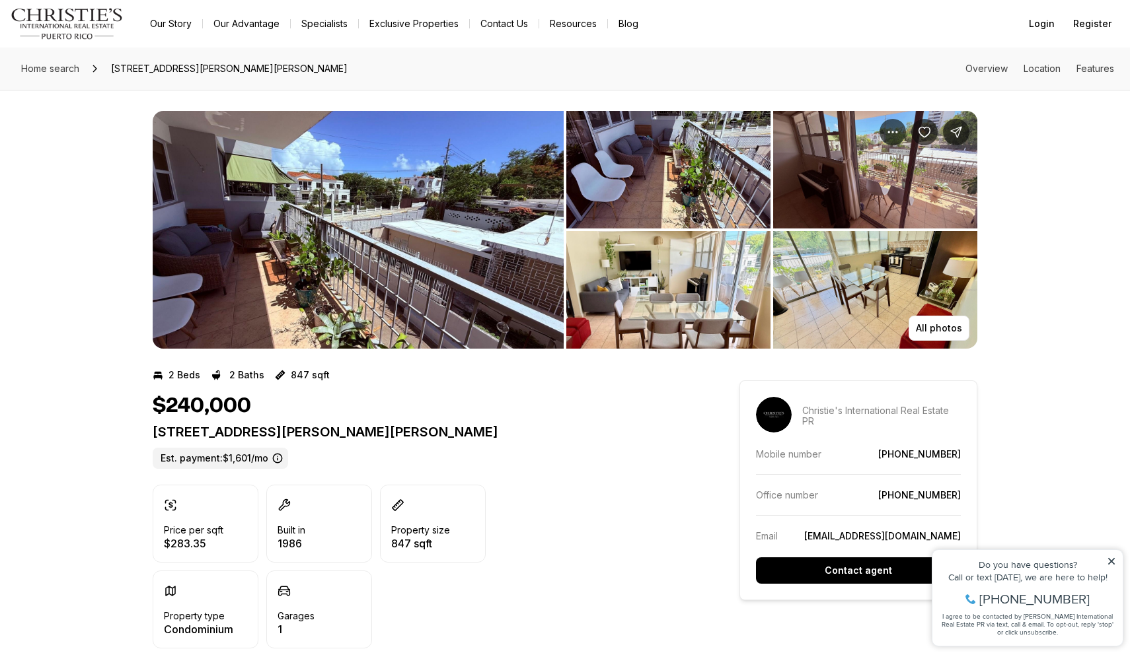
click at [702, 286] on img "View image gallery" at bounding box center [668, 290] width 204 height 118
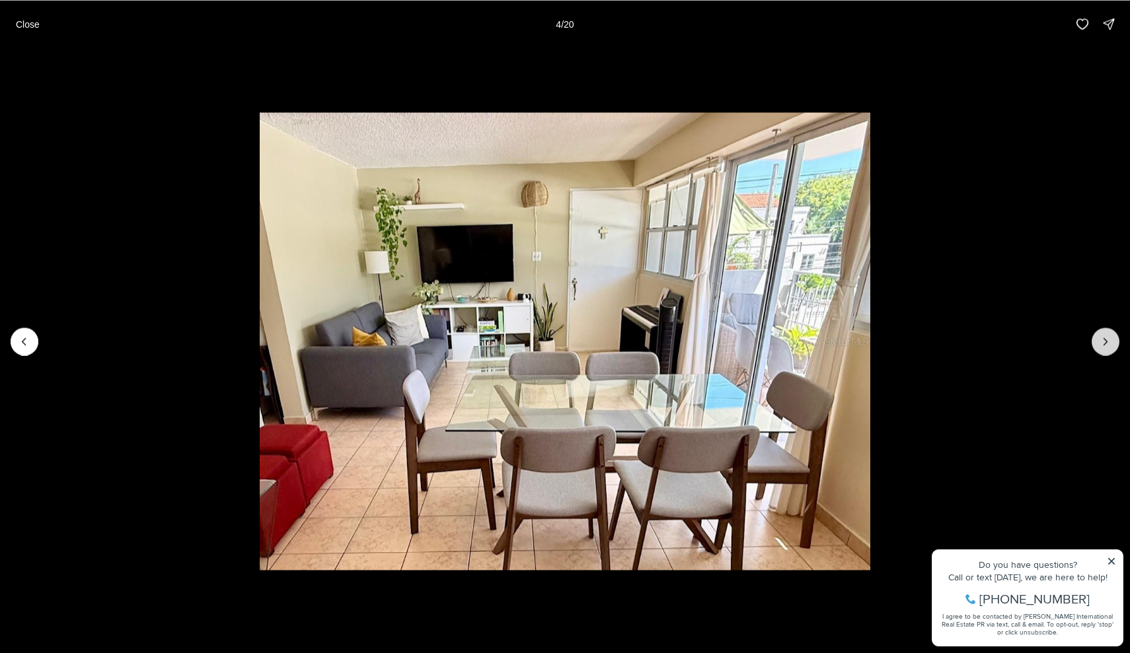
click at [1115, 342] on button "Next slide" at bounding box center [1105, 342] width 28 height 28
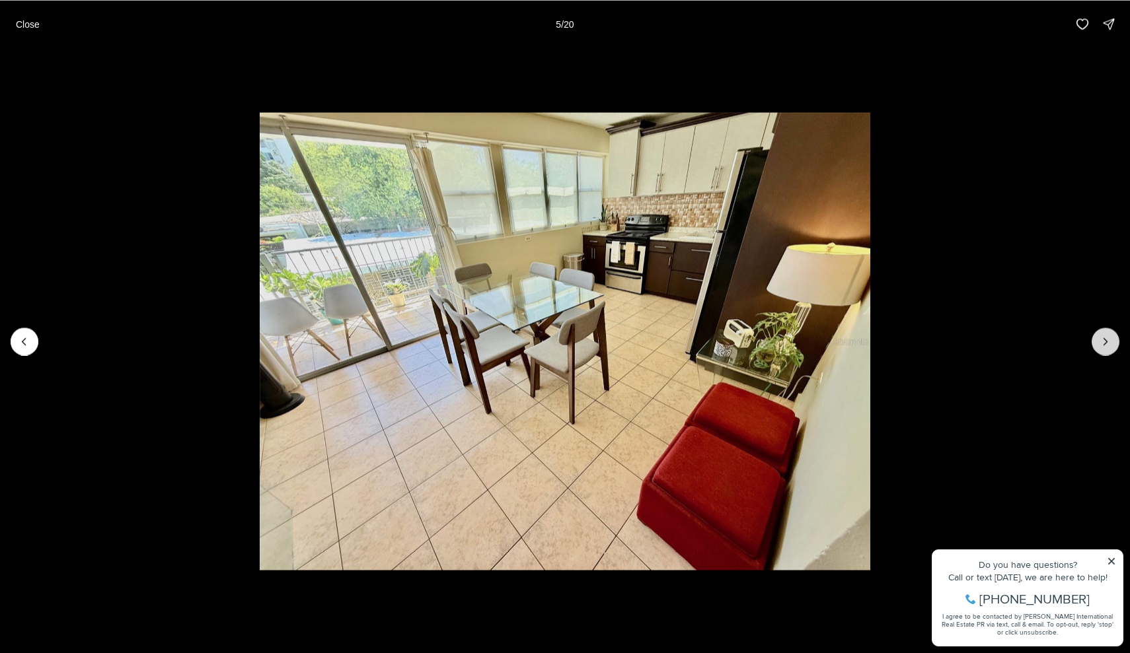
click at [1113, 342] on button "Next slide" at bounding box center [1105, 342] width 28 height 28
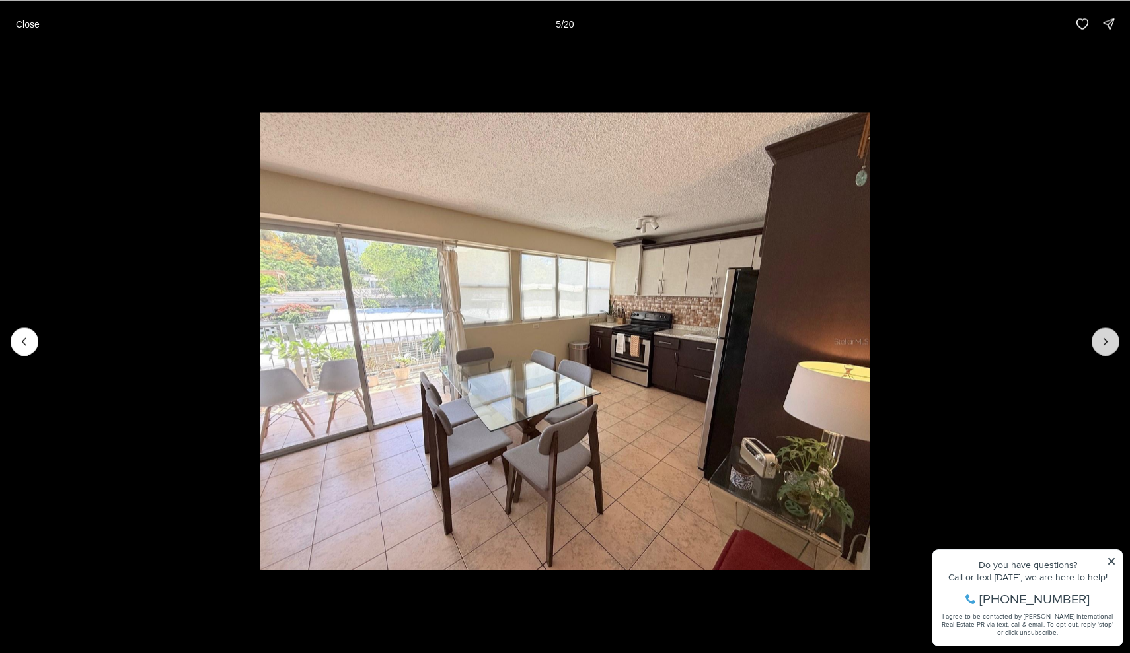
click at [1113, 342] on button "Next slide" at bounding box center [1105, 342] width 28 height 28
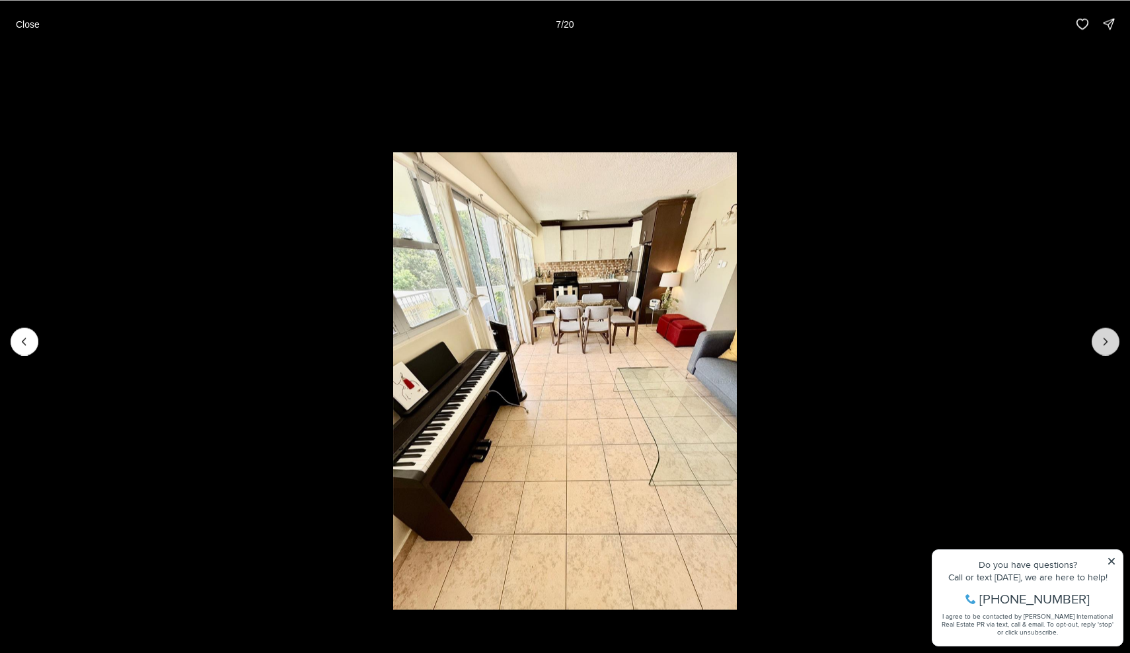
click at [1110, 341] on icon "Next slide" at bounding box center [1105, 341] width 13 height 13
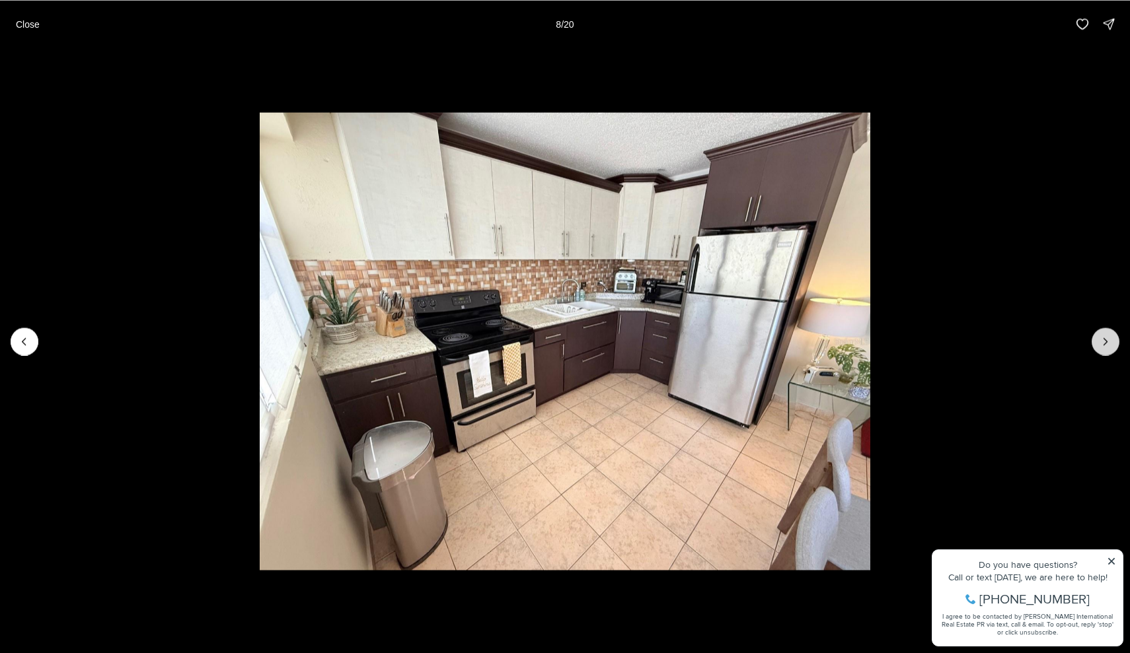
click at [1110, 341] on icon "Next slide" at bounding box center [1105, 341] width 13 height 13
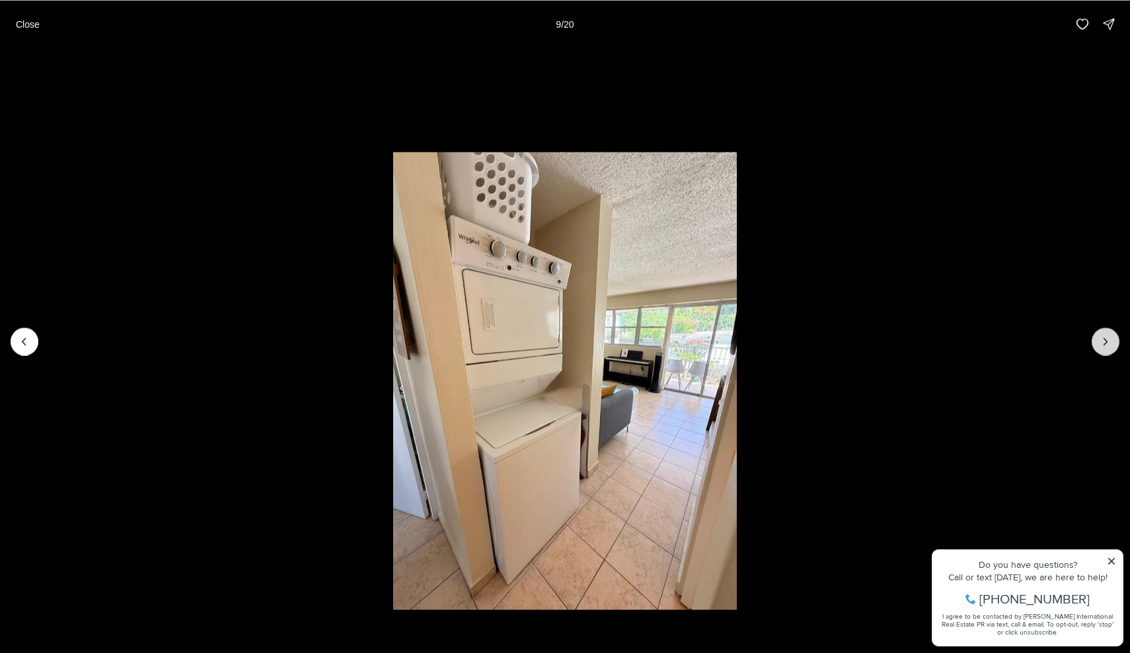
click at [1110, 341] on icon "Next slide" at bounding box center [1105, 341] width 13 height 13
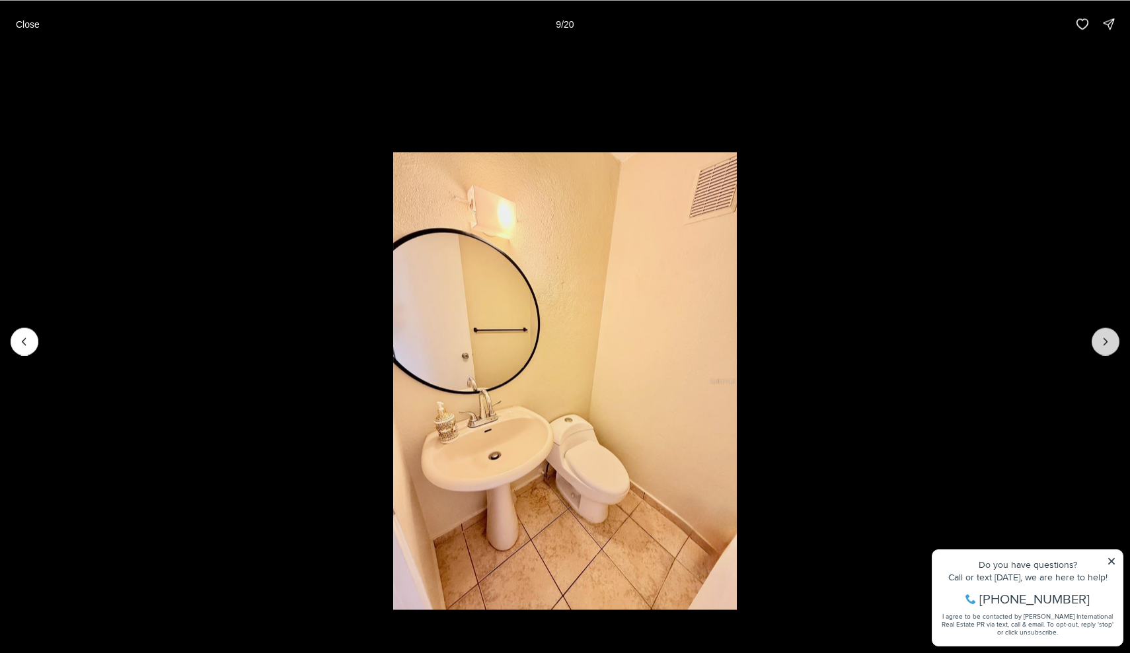
click at [1110, 341] on icon "Next slide" at bounding box center [1105, 341] width 13 height 13
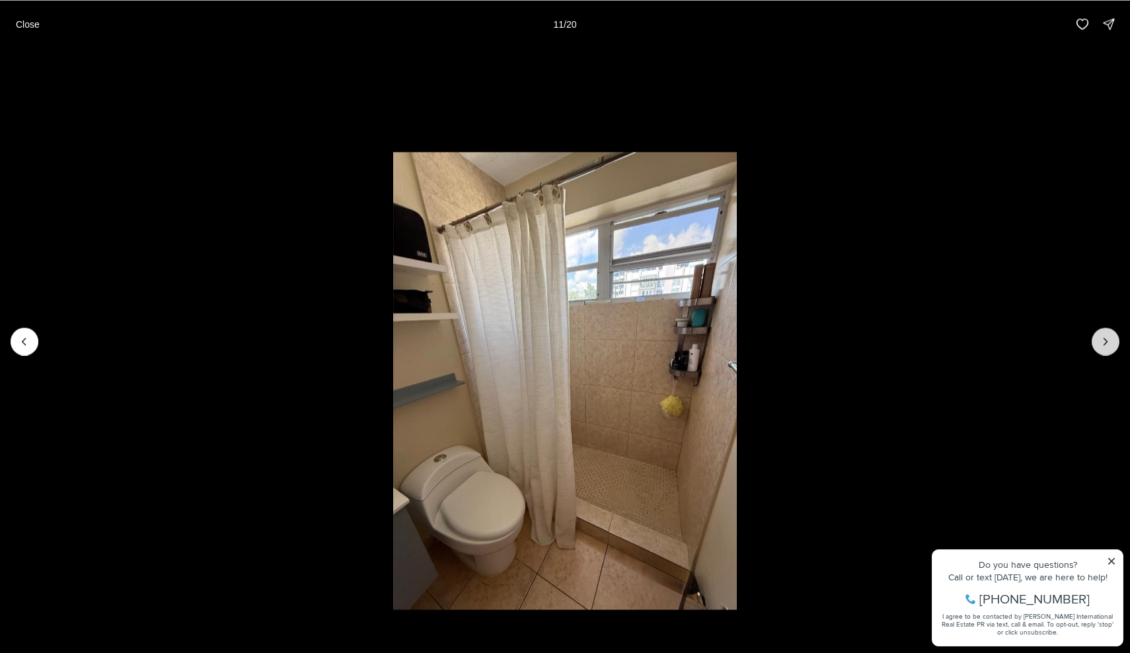
click at [1110, 341] on icon "Next slide" at bounding box center [1105, 341] width 13 height 13
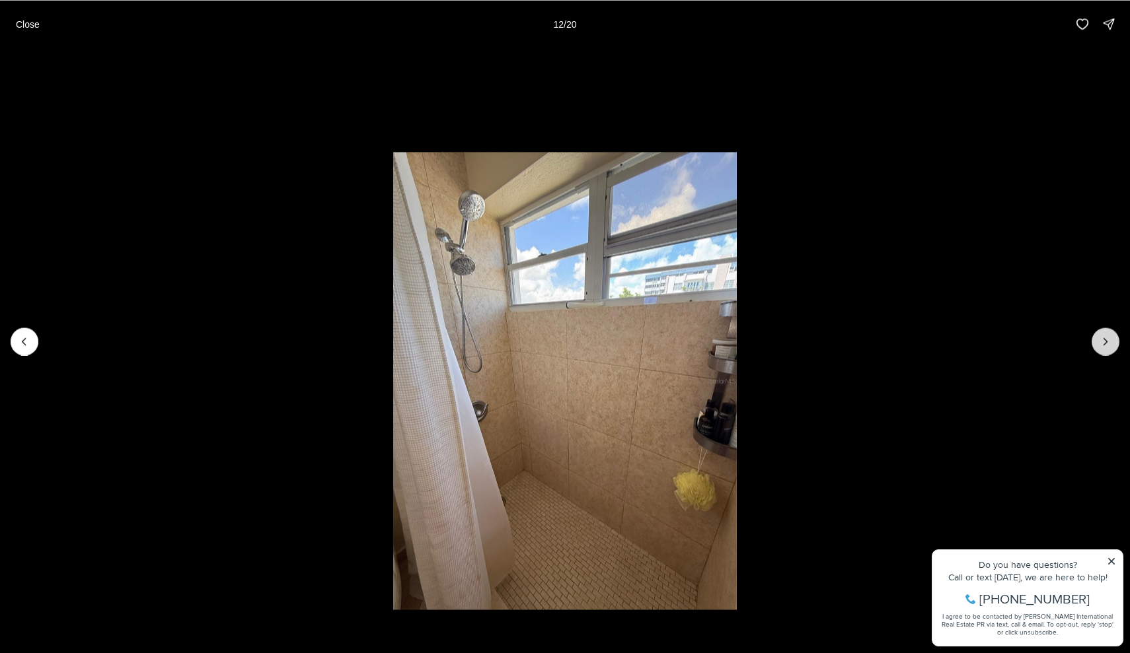
click at [1110, 341] on icon "Next slide" at bounding box center [1105, 341] width 13 height 13
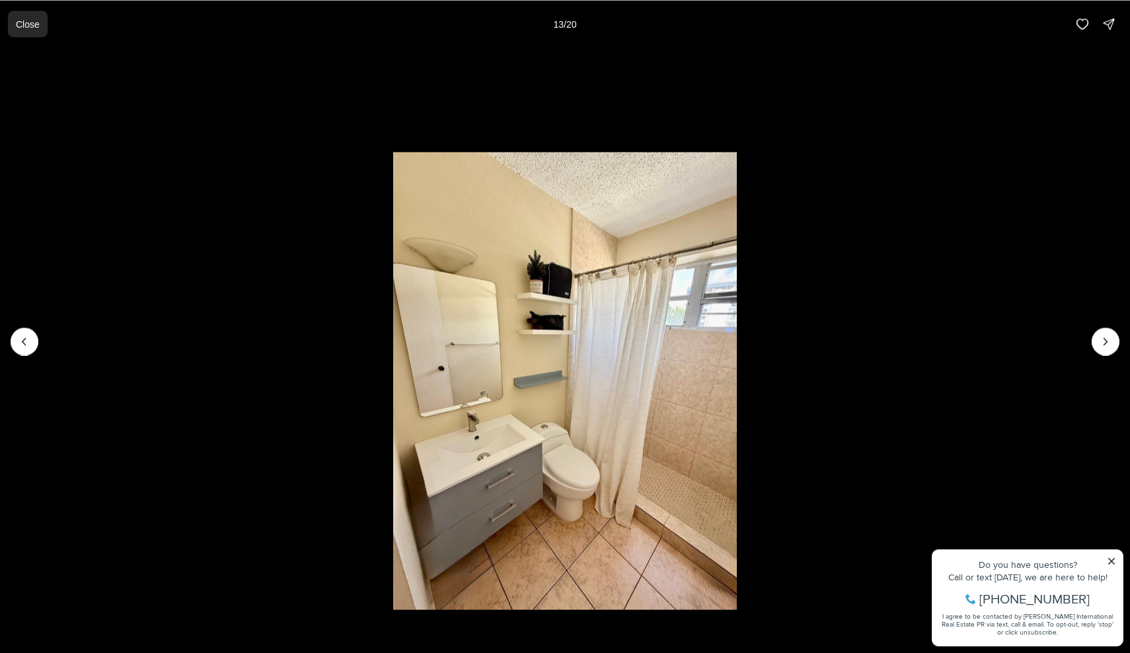
click at [30, 27] on p "Close" at bounding box center [28, 23] width 24 height 11
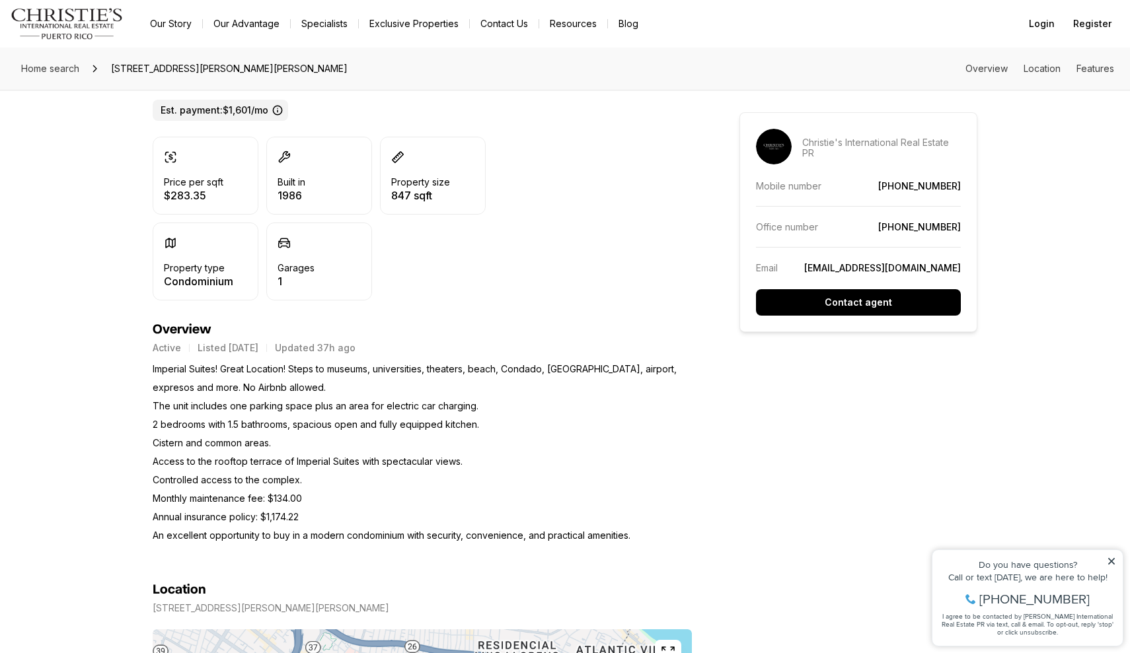
scroll to position [361, 0]
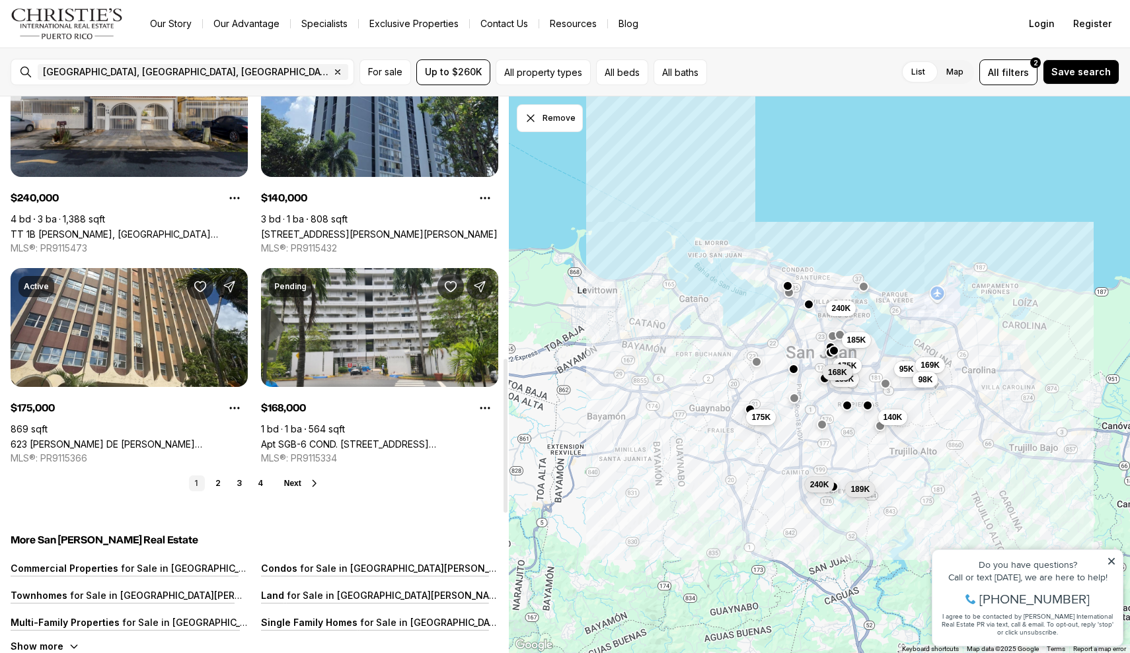
scroll to position [945, 0]
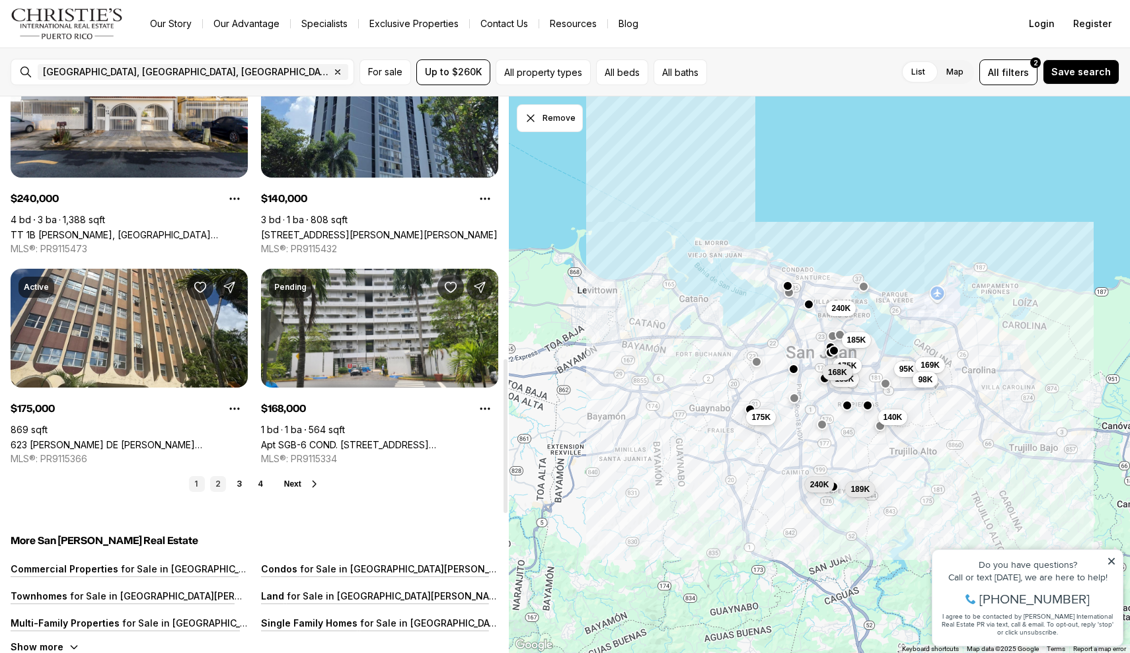
click at [219, 476] on link "2" at bounding box center [218, 484] width 16 height 16
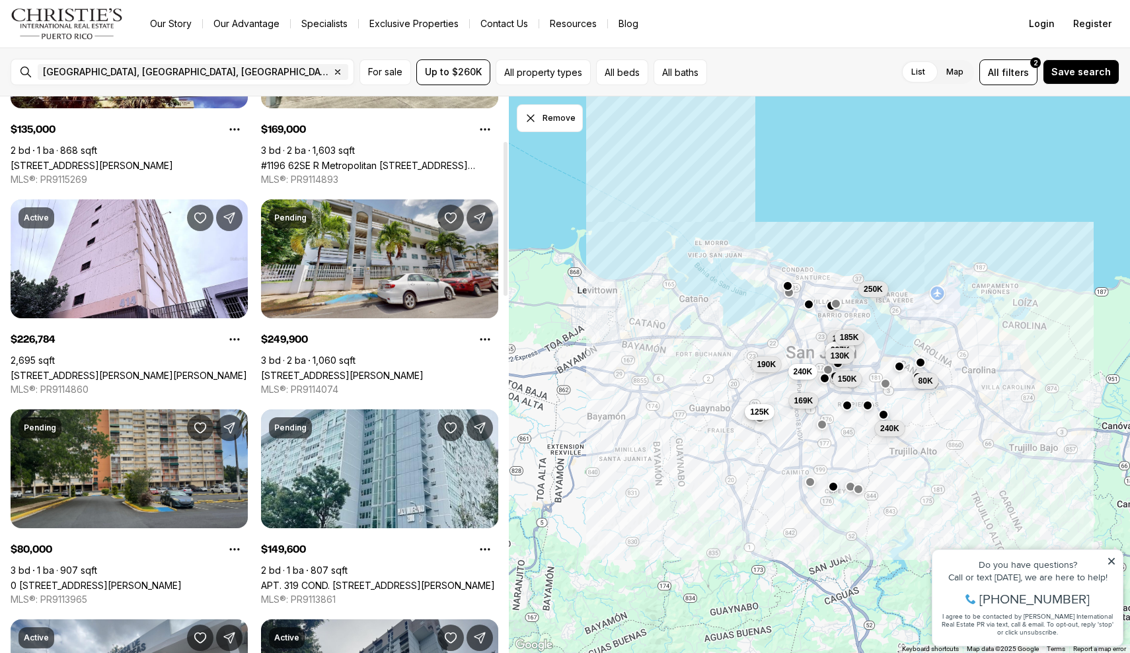
scroll to position [160, 0]
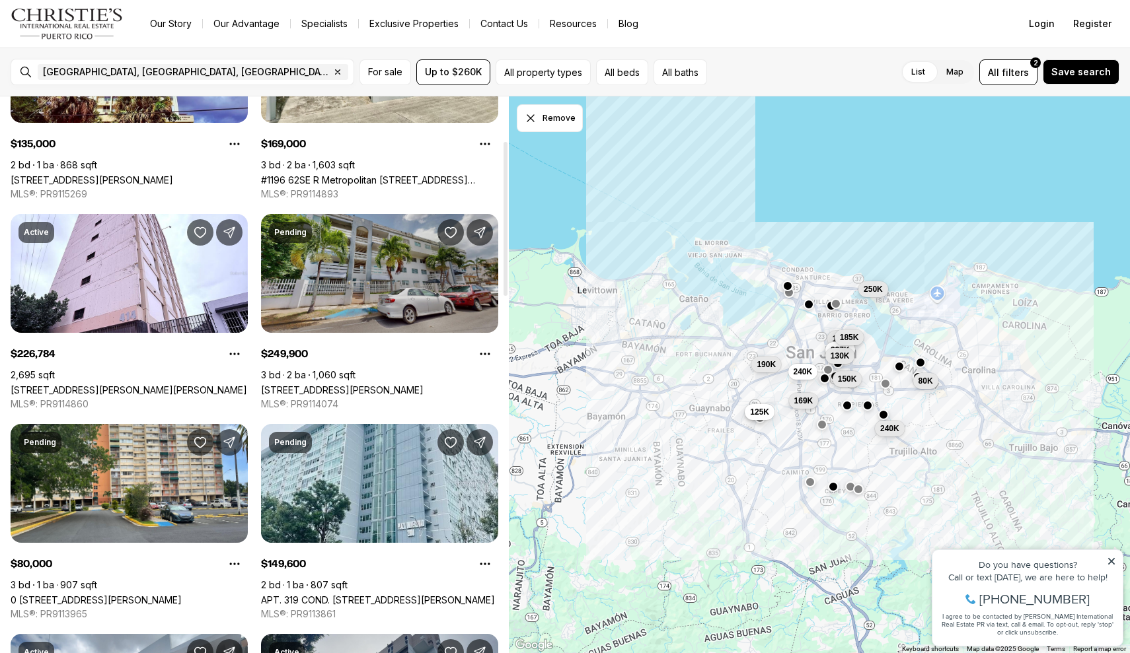
click at [423, 384] on link "[STREET_ADDRESS][PERSON_NAME]" at bounding box center [342, 389] width 163 height 11
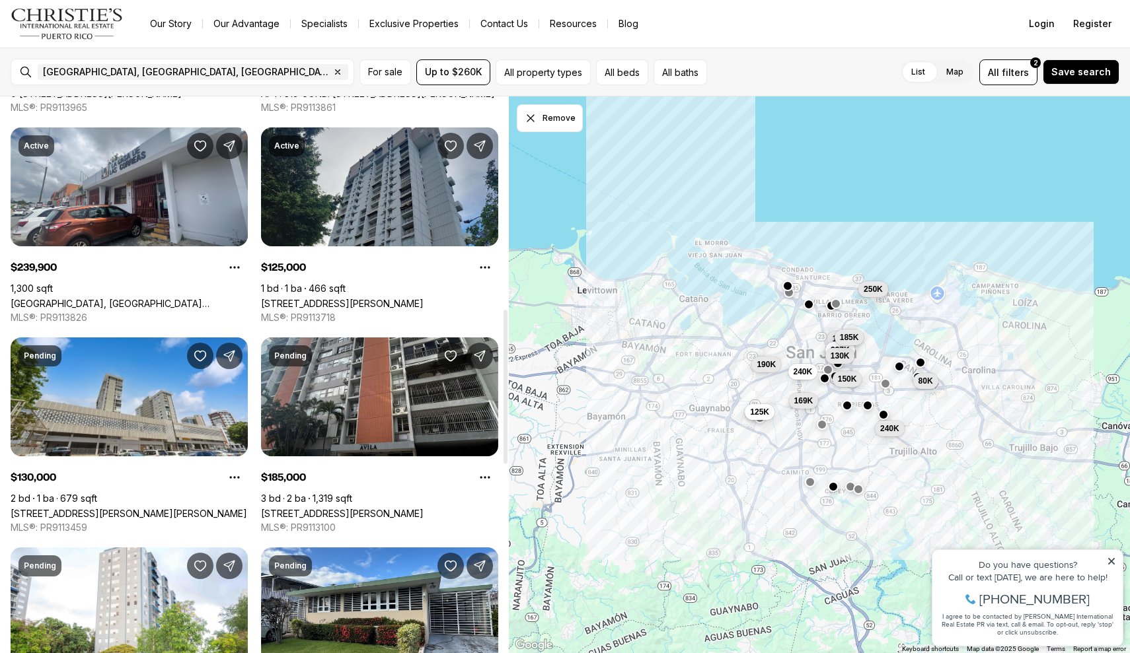
scroll to position [780, 0]
